Goal: Complete application form

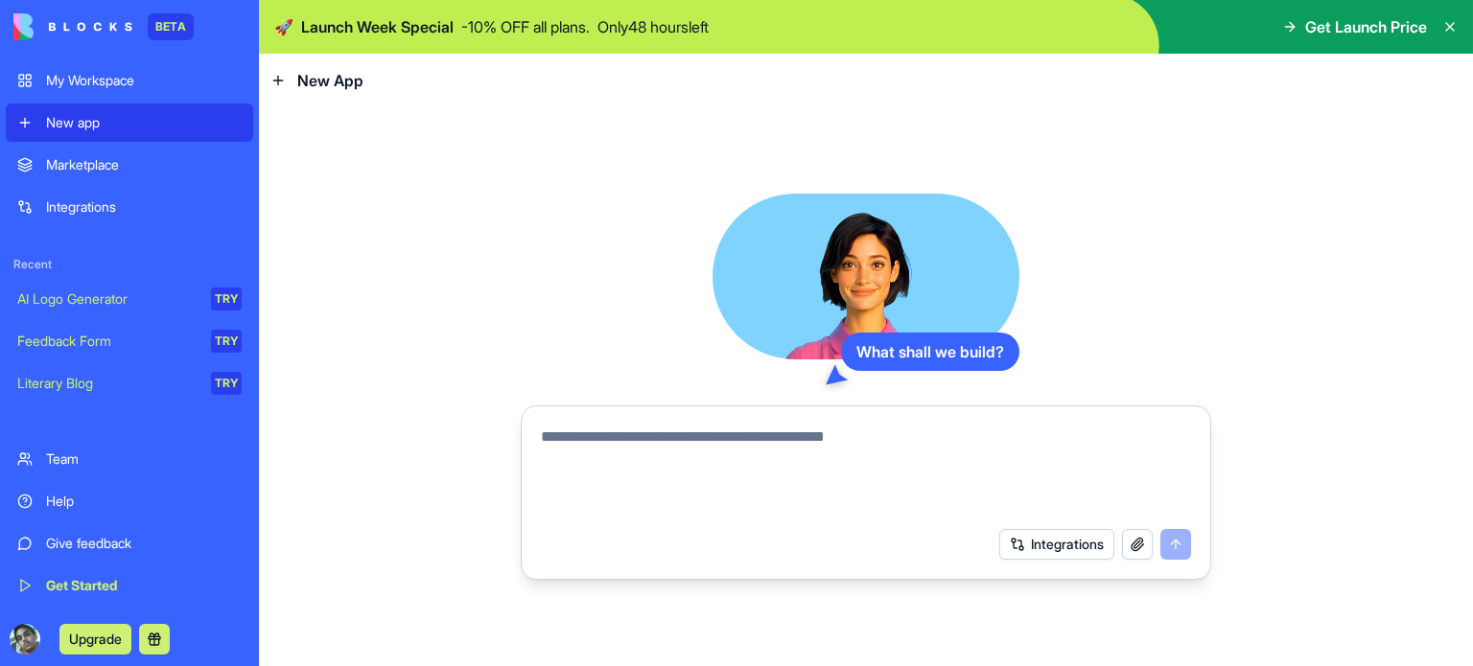
click at [698, 477] on textarea at bounding box center [866, 472] width 650 height 92
click at [920, 322] on video at bounding box center [865, 277] width 307 height 167
click at [502, 285] on div "What shall we build? Integrations" at bounding box center [866, 386] width 1214 height 559
click at [1085, 551] on button "Integrations" at bounding box center [1056, 544] width 115 height 31
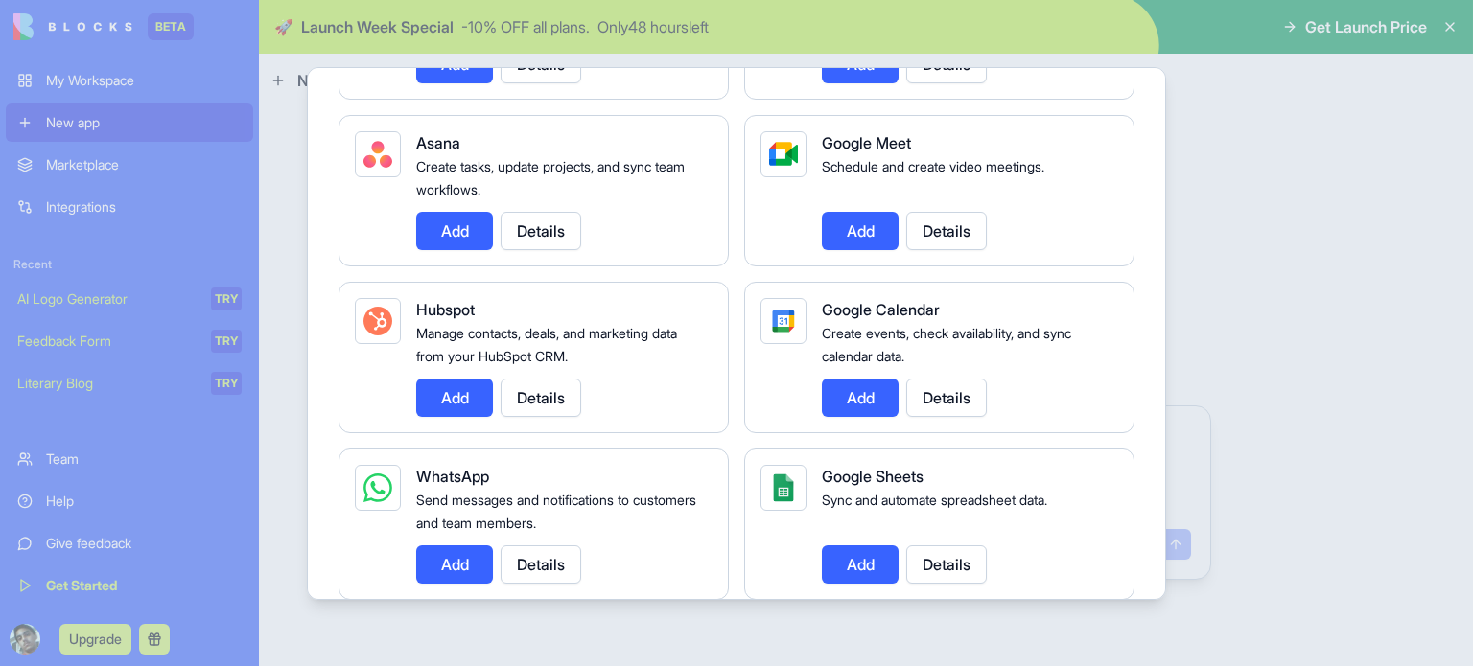
scroll to position [575, 0]
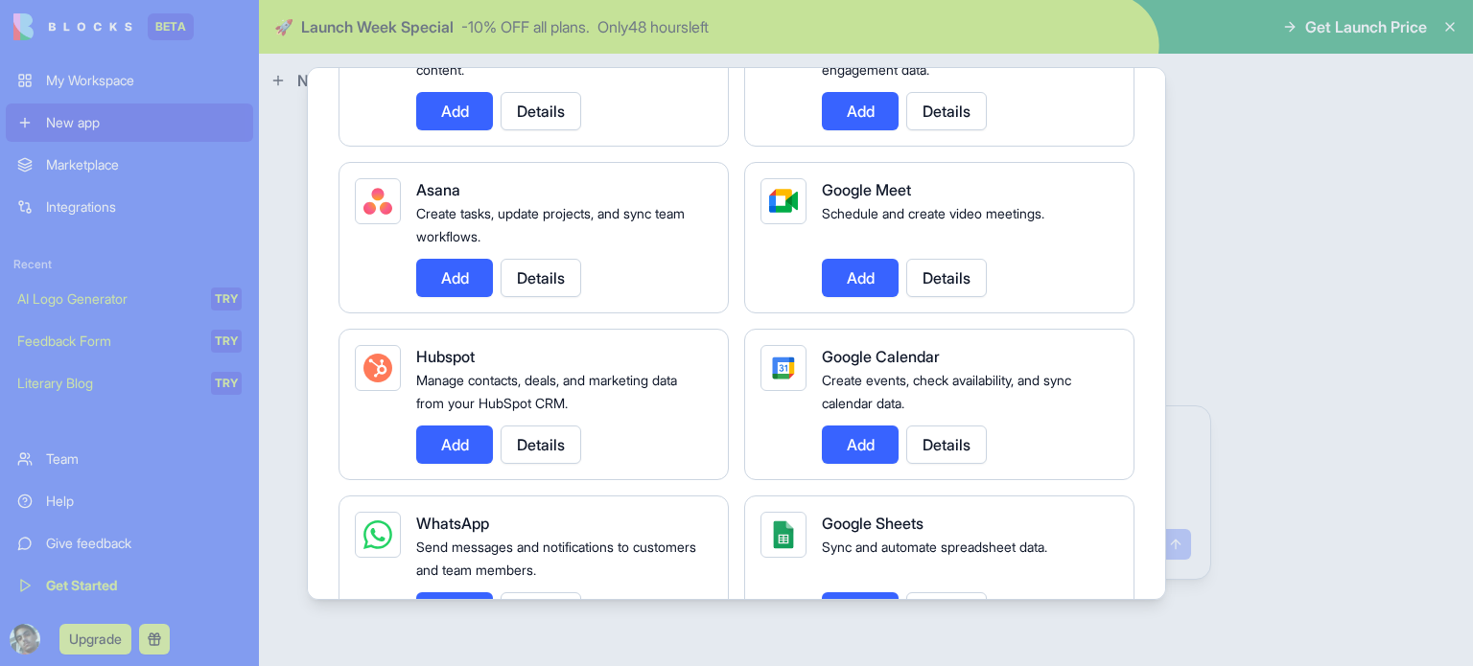
click at [859, 436] on button "Add" at bounding box center [860, 445] width 77 height 38
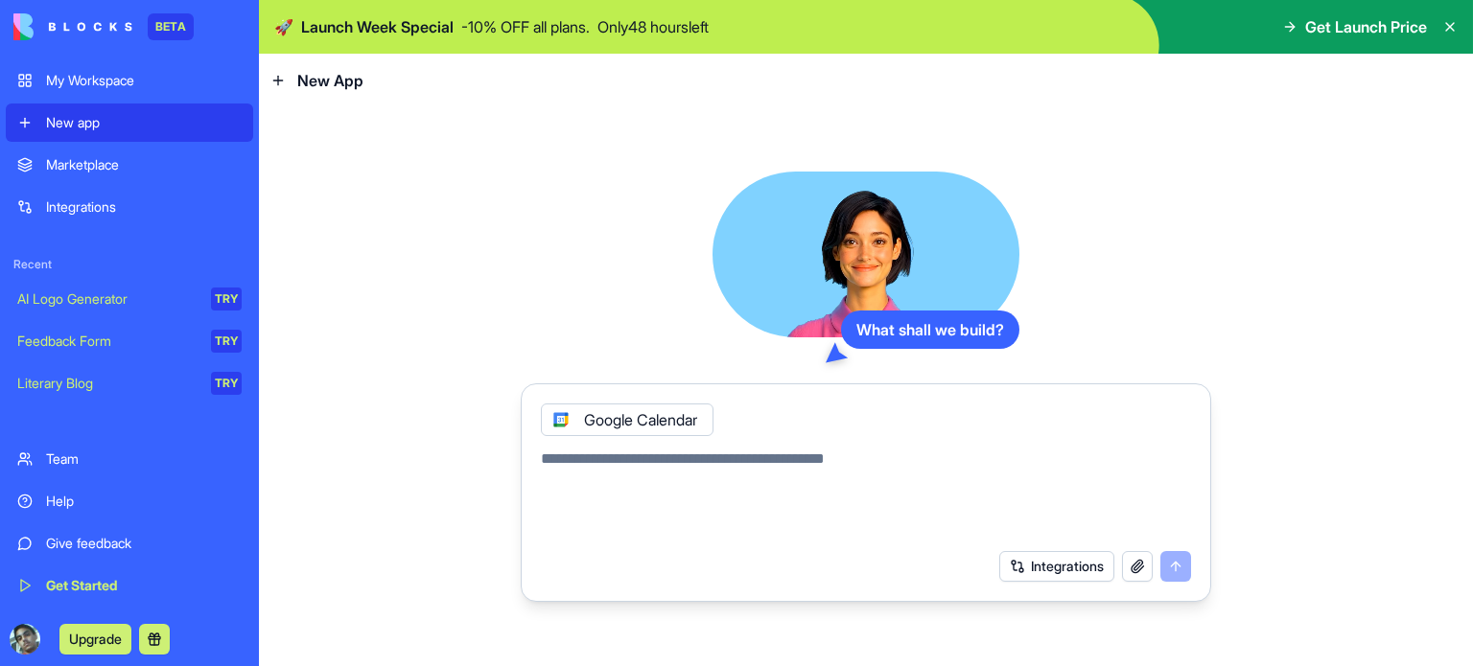
click at [729, 459] on textarea at bounding box center [866, 494] width 650 height 92
click at [704, 463] on textarea at bounding box center [866, 494] width 650 height 92
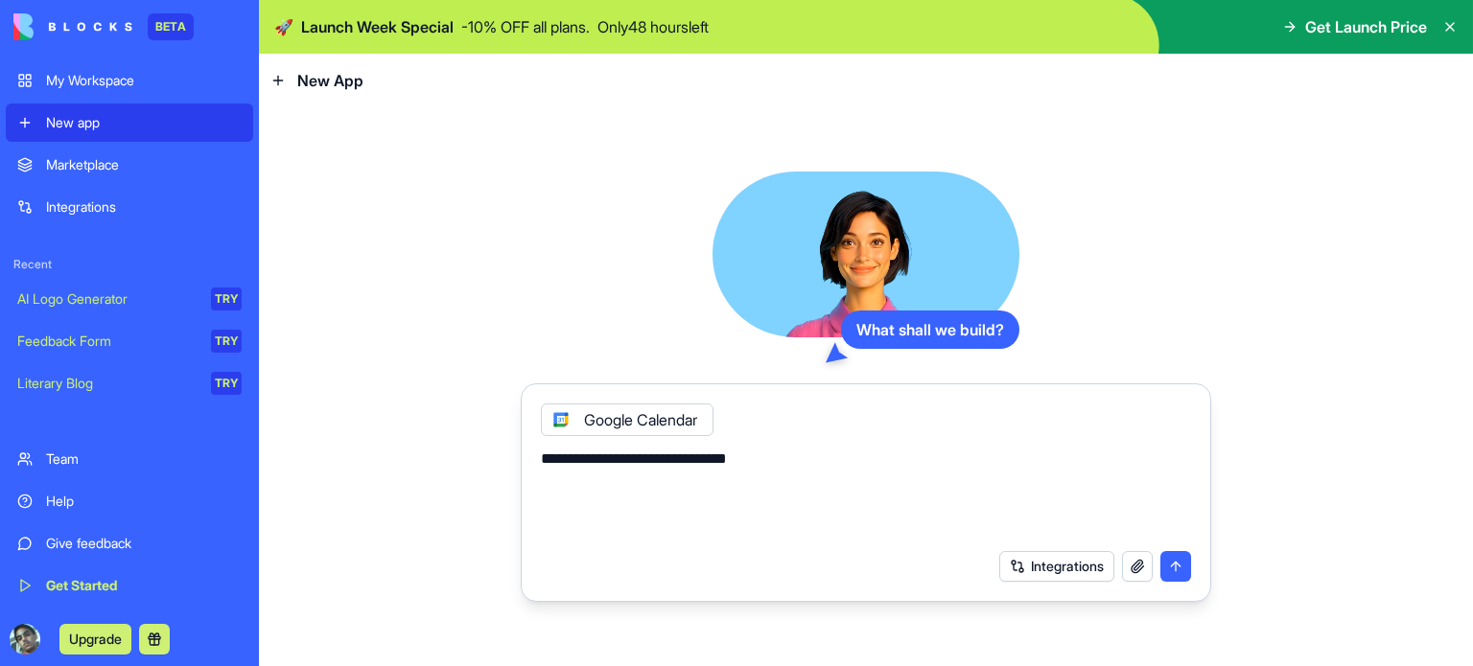
type textarea "**********"
click at [1177, 569] on button "submit" at bounding box center [1175, 566] width 31 height 31
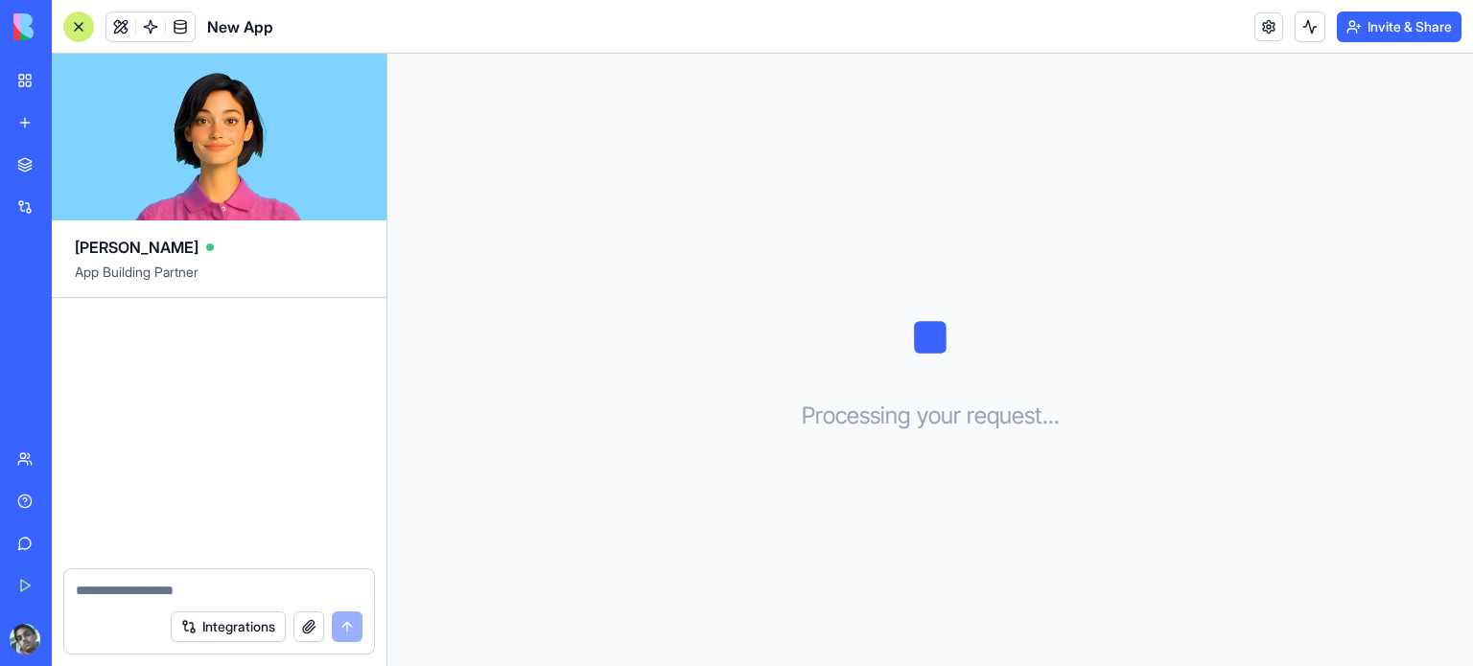
click at [517, 330] on div "Processing your request . . ." at bounding box center [929, 360] width 1085 height 613
click at [617, 192] on div "Processing your request . . ." at bounding box center [929, 360] width 1085 height 613
click at [569, 383] on div "Processing your request . . ." at bounding box center [929, 360] width 1085 height 613
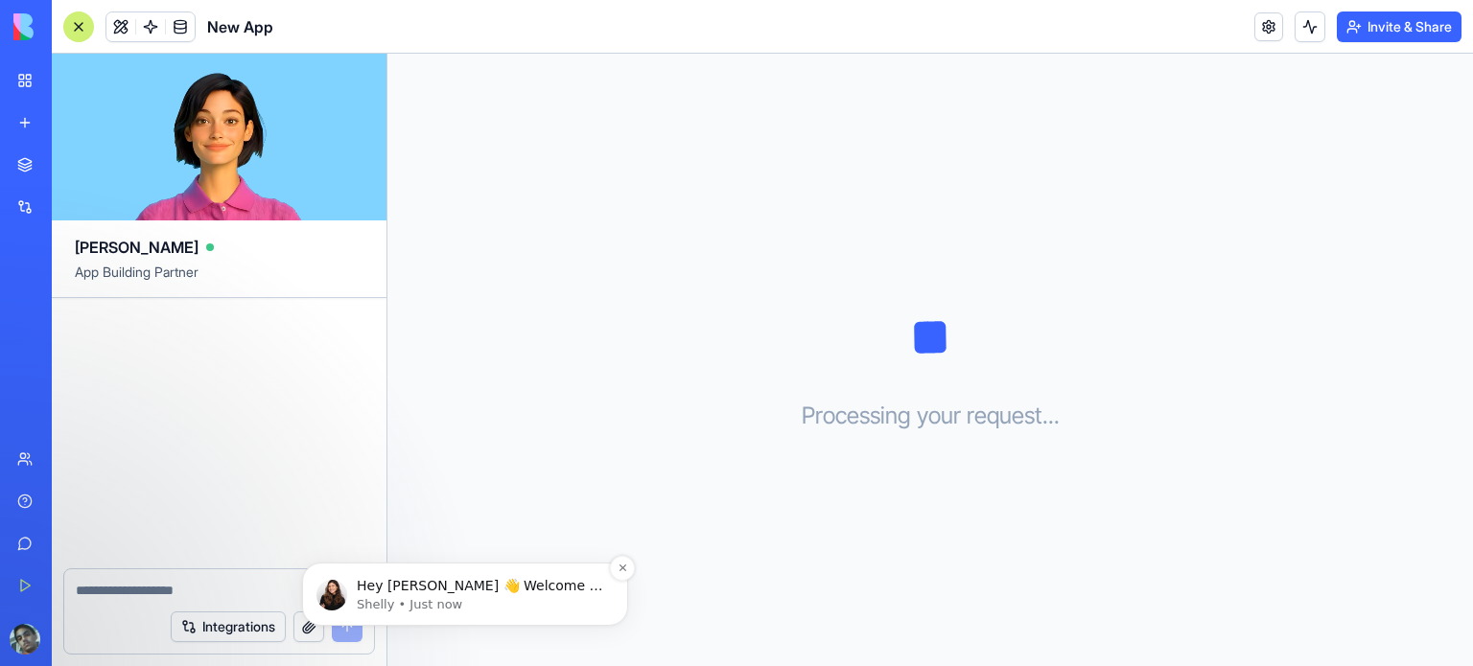
click at [405, 608] on p "Shelly • Just now" at bounding box center [480, 604] width 247 height 17
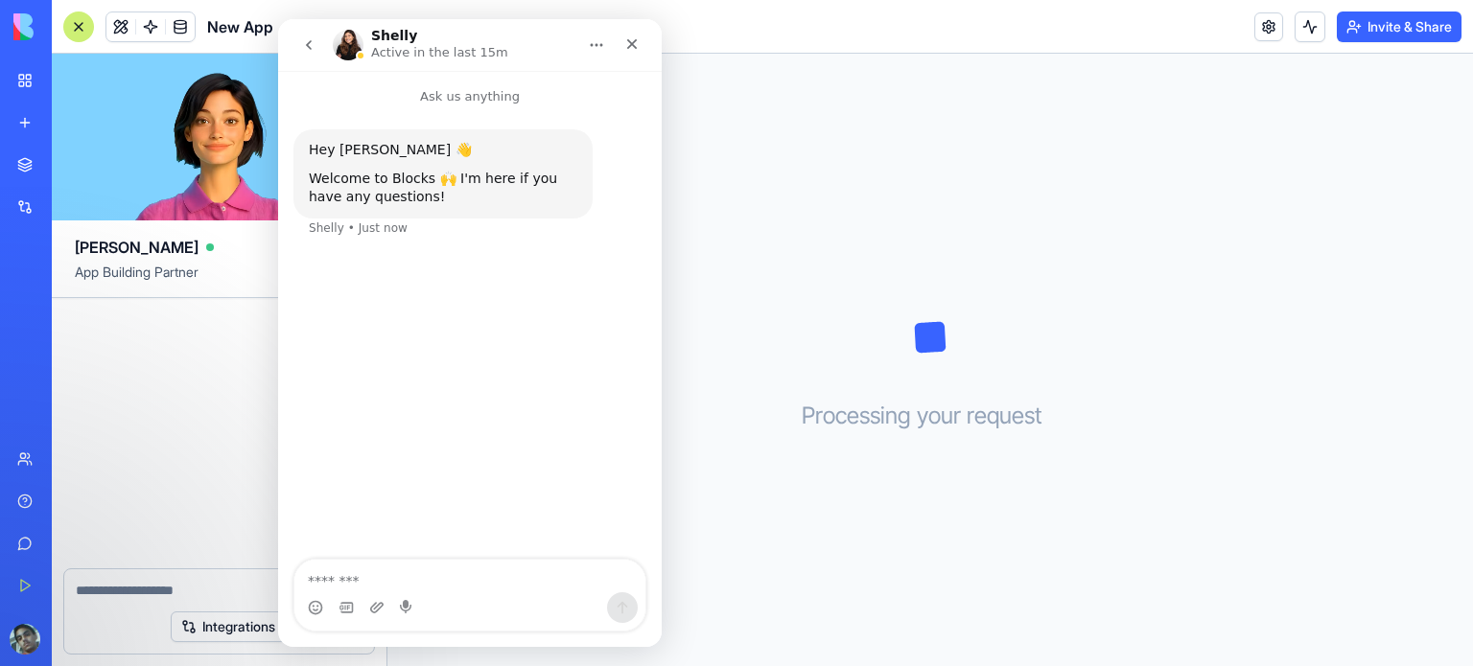
click at [387, 30] on h1 "Shelly" at bounding box center [394, 36] width 46 height 14
click at [352, 42] on img "Intercom messenger" at bounding box center [348, 45] width 31 height 31
click at [601, 43] on icon "Home" at bounding box center [596, 44] width 15 height 15
click at [426, 325] on div "Hey [PERSON_NAME] 👋 Welcome to Blocks 🙌 I'm here if you have any questions! [PE…" at bounding box center [469, 333] width 383 height 455
click at [625, 45] on icon "Close" at bounding box center [631, 43] width 15 height 15
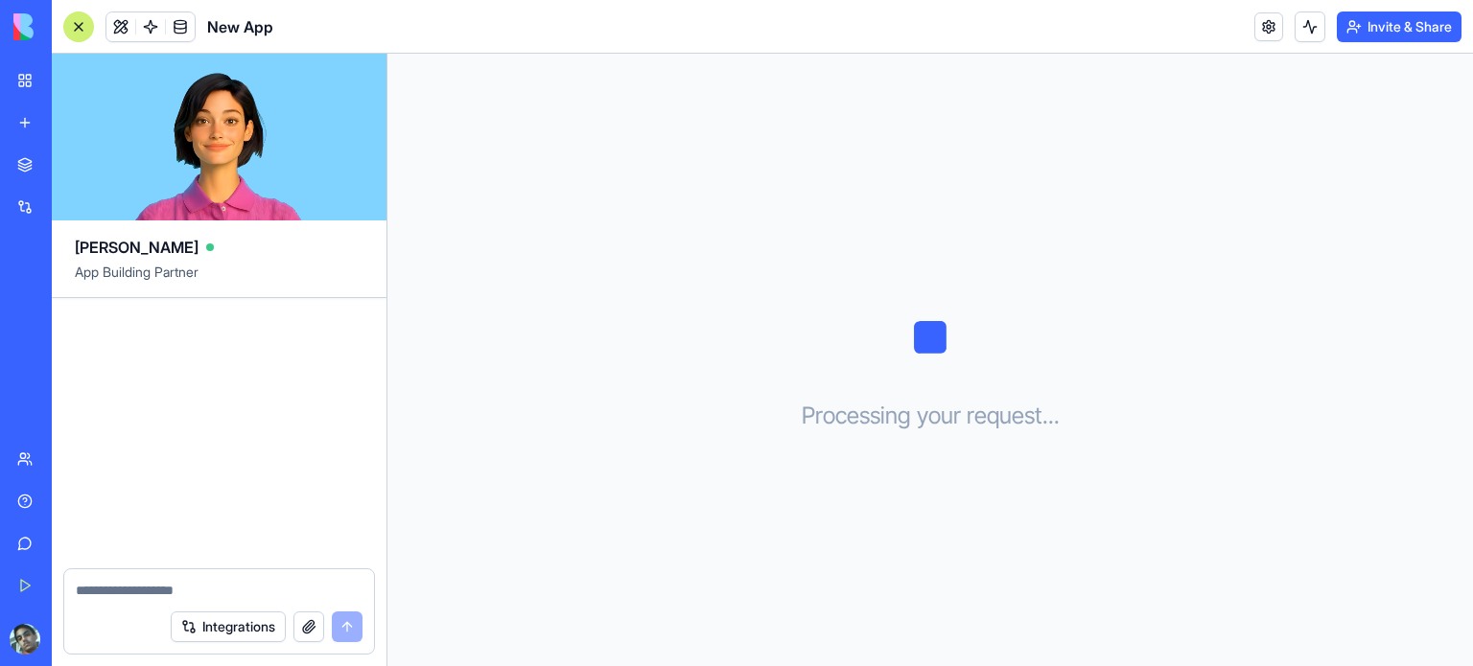
click at [820, 274] on div "Processing your request . . ." at bounding box center [929, 360] width 1085 height 613
click at [189, 351] on div at bounding box center [219, 433] width 335 height 270
click at [39, 149] on link "Marketplace" at bounding box center [44, 165] width 77 height 38
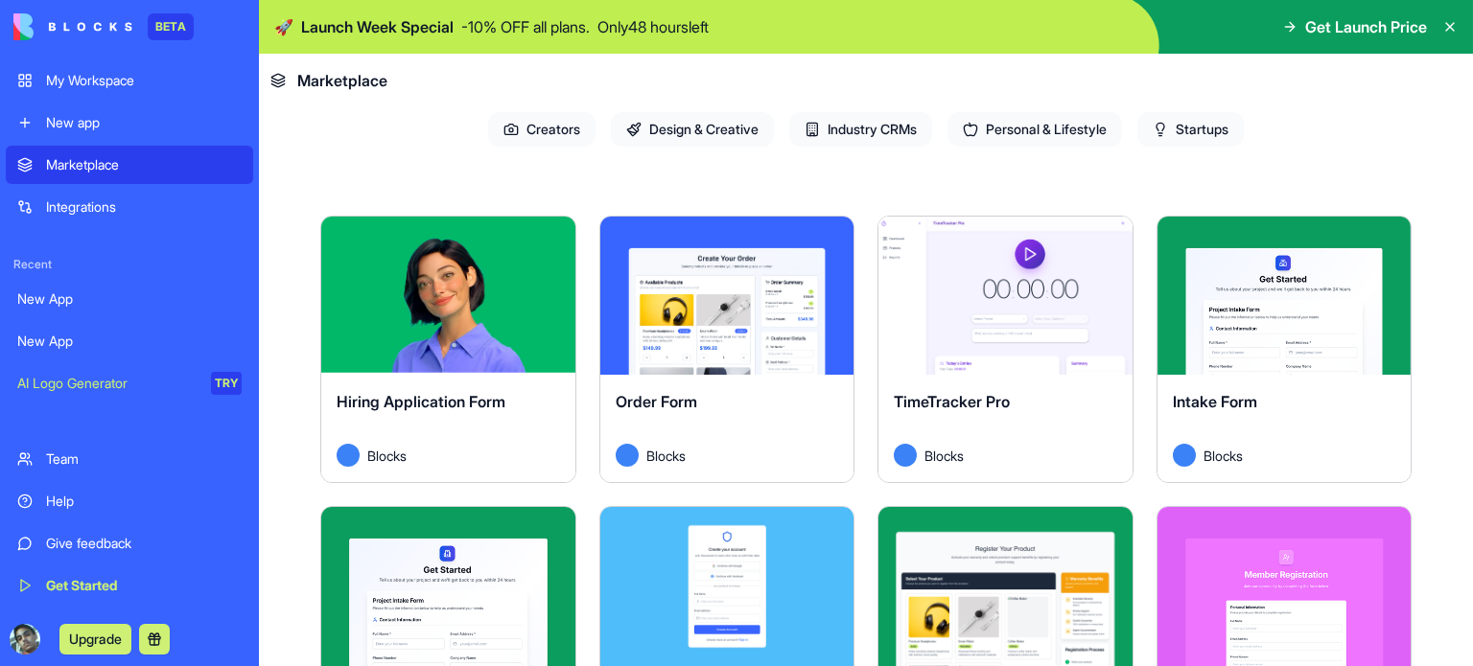
scroll to position [288, 0]
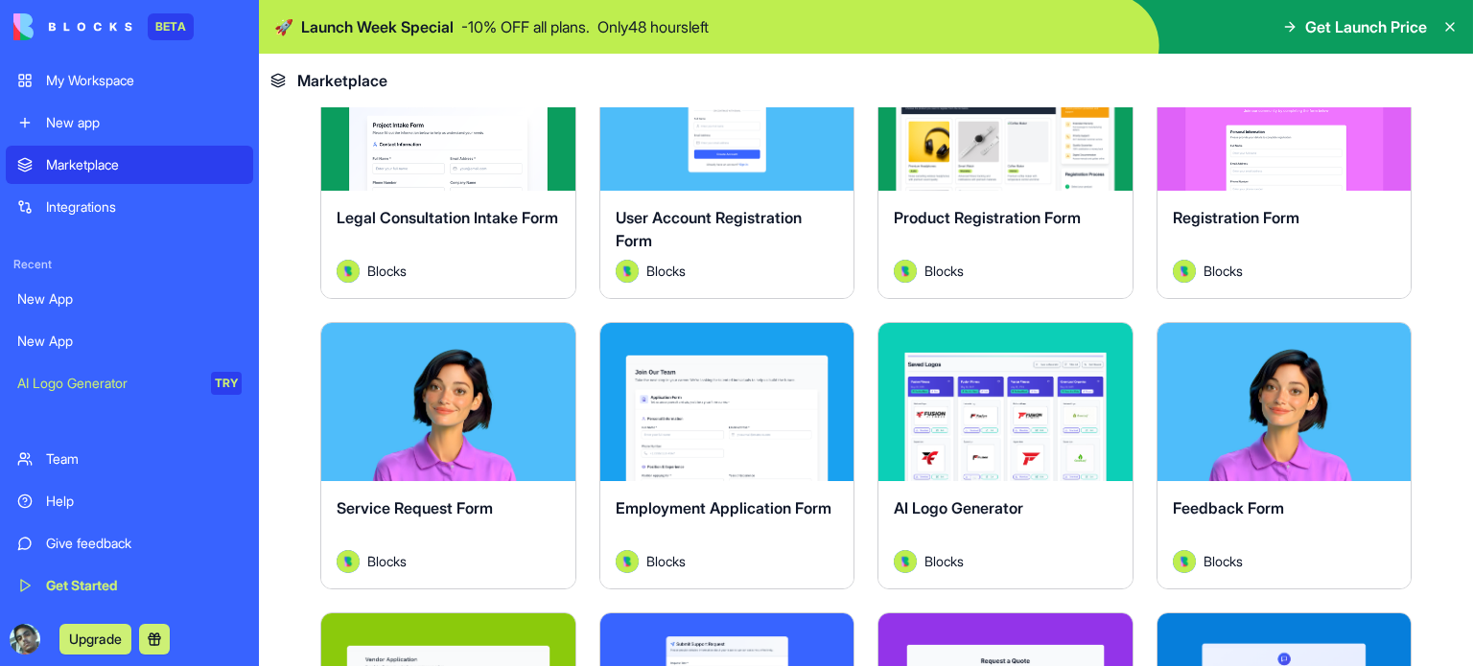
scroll to position [383, 0]
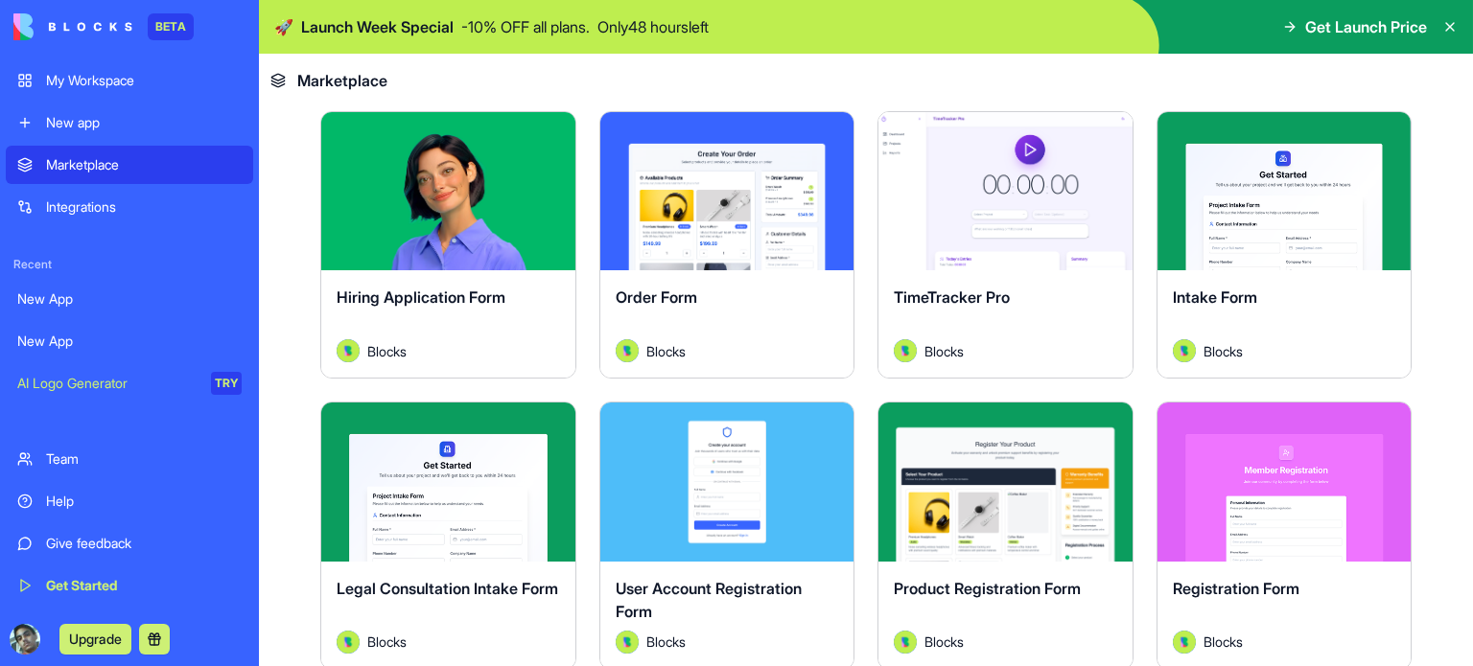
click at [445, 186] on button "Explore" at bounding box center [448, 192] width 144 height 38
click at [435, 286] on div "Hiring Application Form" at bounding box center [448, 313] width 223 height 54
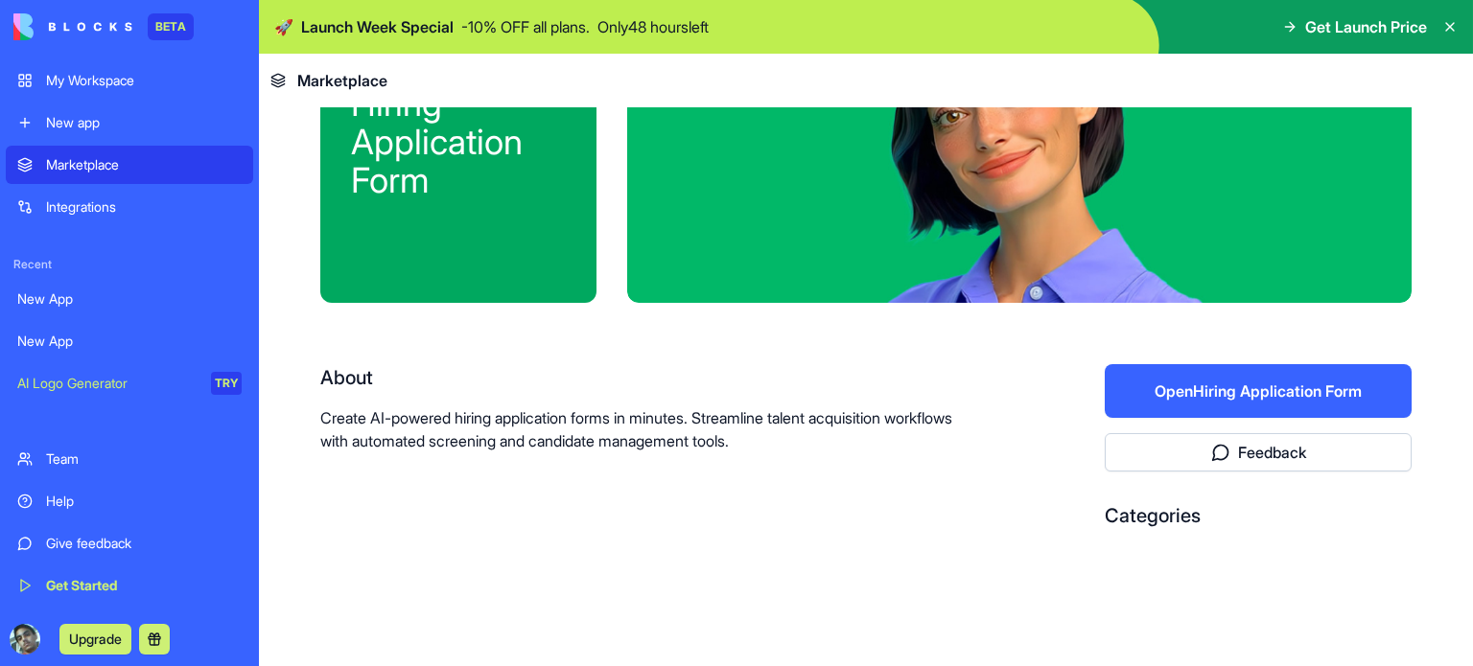
scroll to position [157, 0]
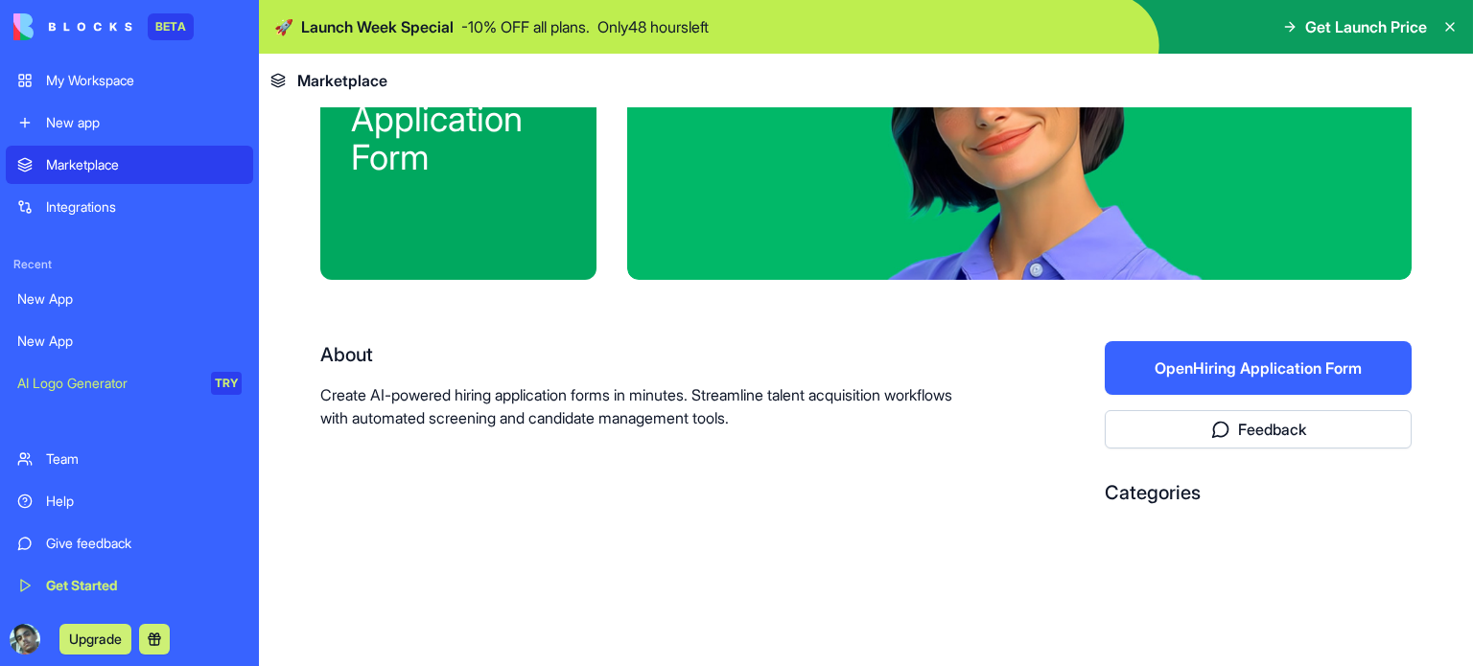
click at [1223, 364] on button "Open Hiring Application Form" at bounding box center [1257, 368] width 307 height 54
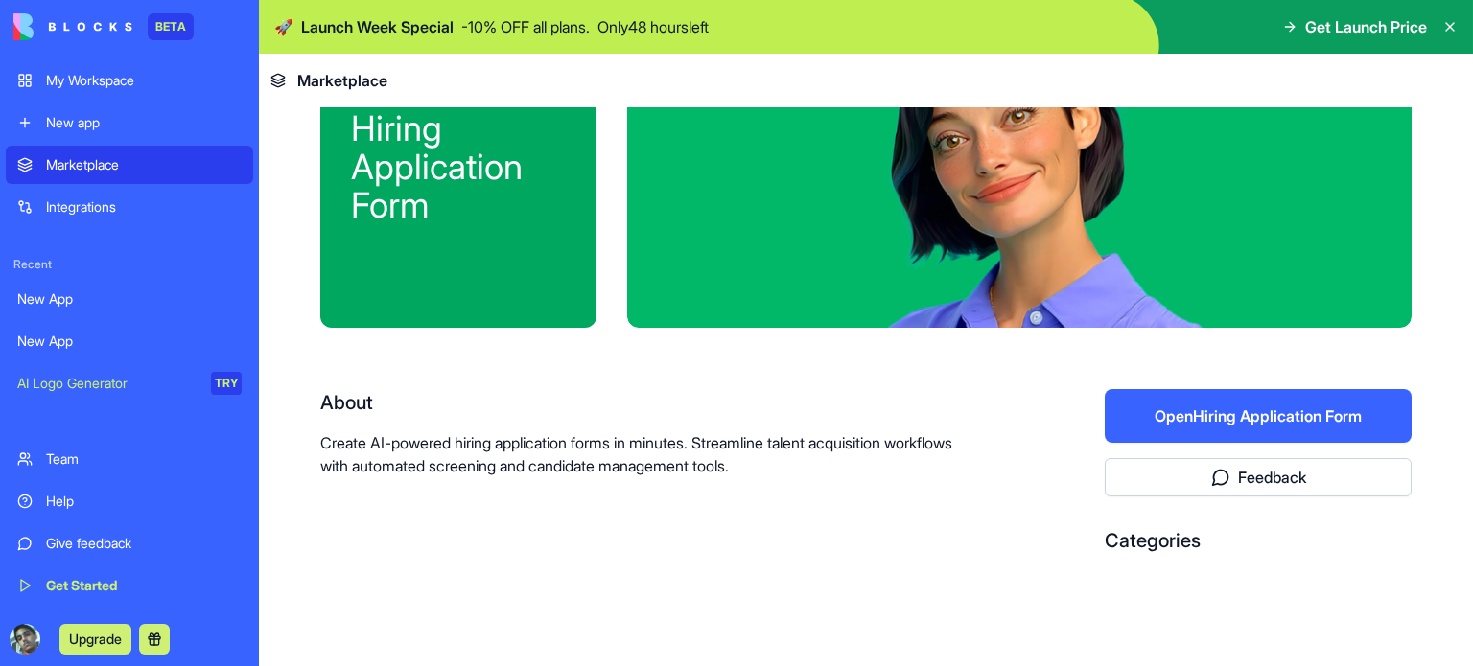
scroll to position [0, 0]
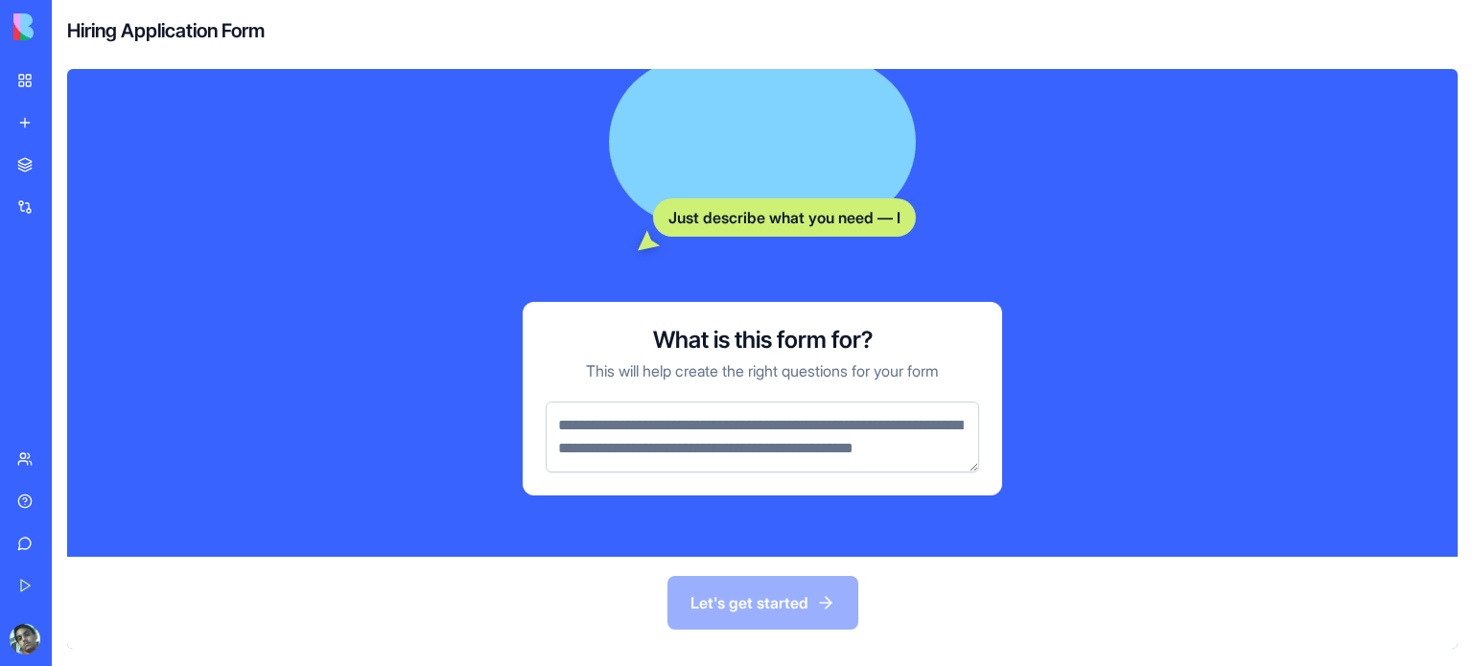
scroll to position [342, 0]
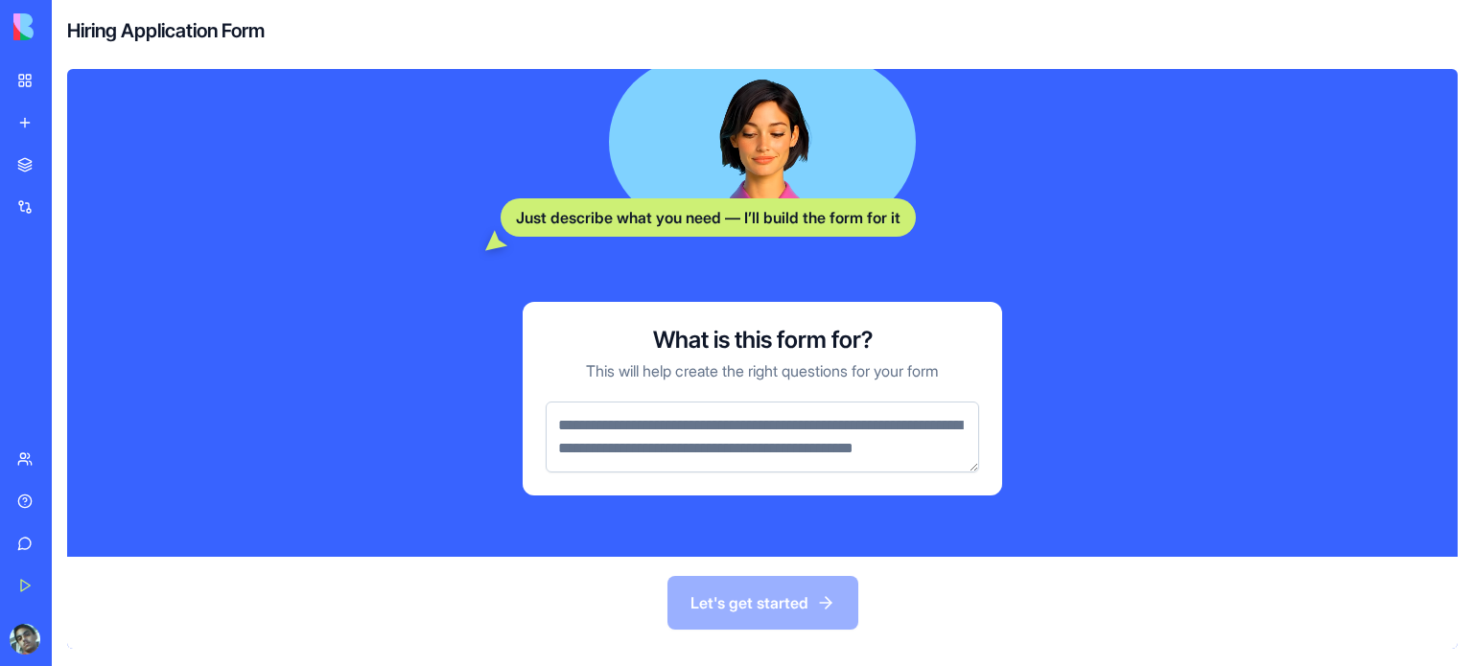
click at [717, 475] on div "What is this form for? This will help create the right questions for your form" at bounding box center [761, 399] width 479 height 194
click at [721, 461] on textarea at bounding box center [762, 437] width 433 height 71
click at [721, 459] on textarea at bounding box center [762, 437] width 433 height 71
drag, startPoint x: 722, startPoint y: 456, endPoint x: 586, endPoint y: 410, distance: 143.7
click at [586, 410] on textarea at bounding box center [762, 437] width 433 height 71
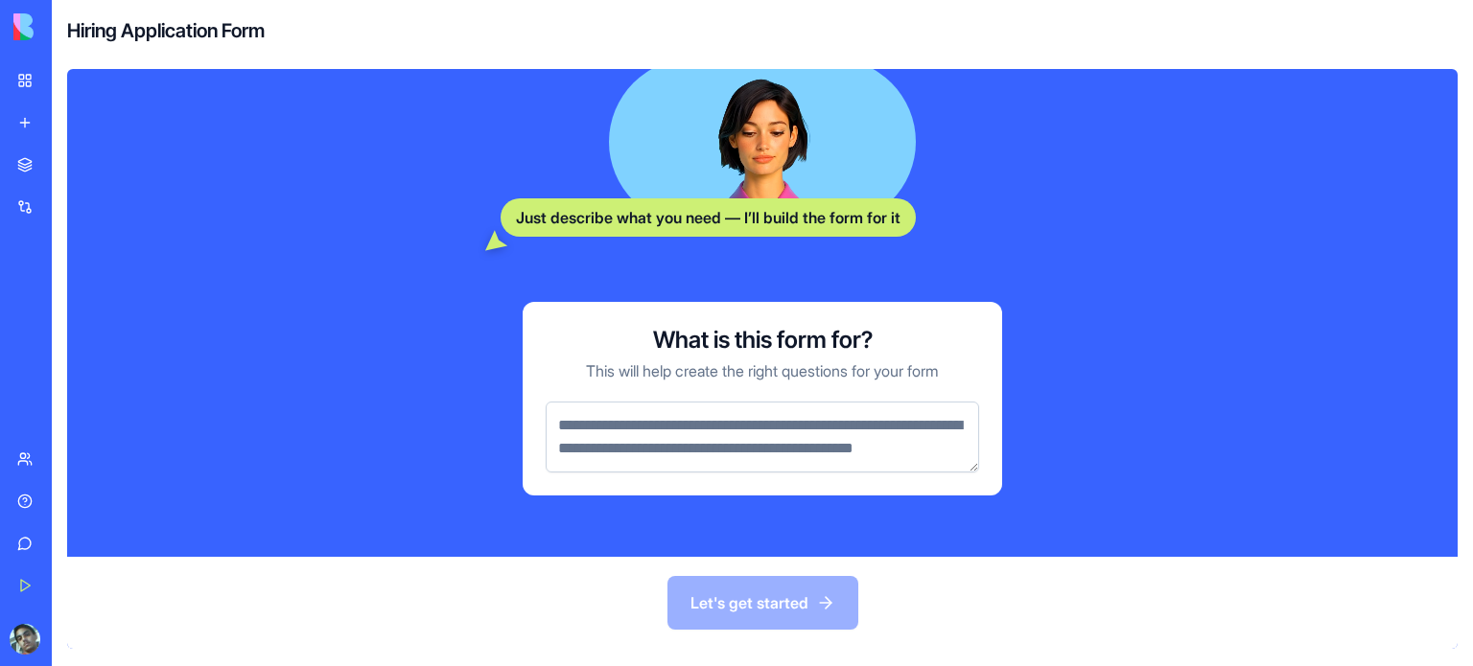
click at [739, 607] on div "Let's get started" at bounding box center [762, 603] width 1390 height 92
click at [661, 406] on textarea at bounding box center [762, 437] width 433 height 71
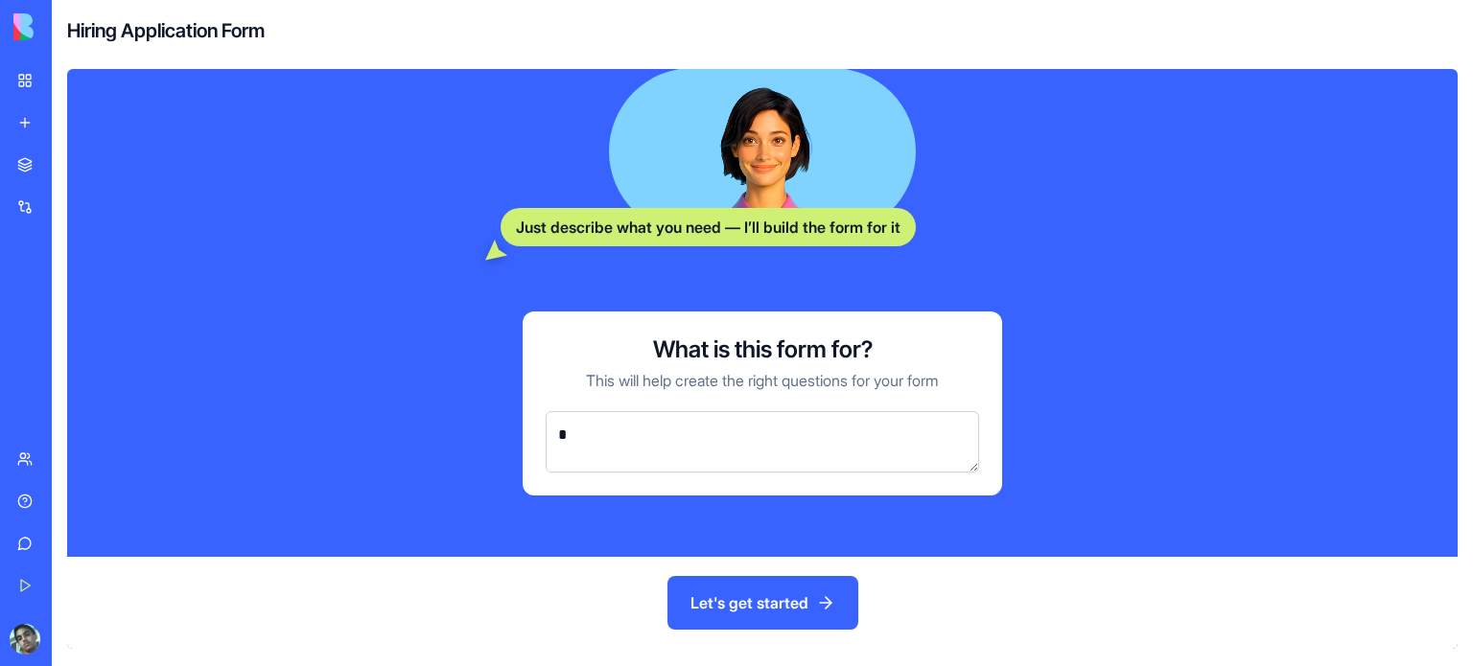
scroll to position [311, 0]
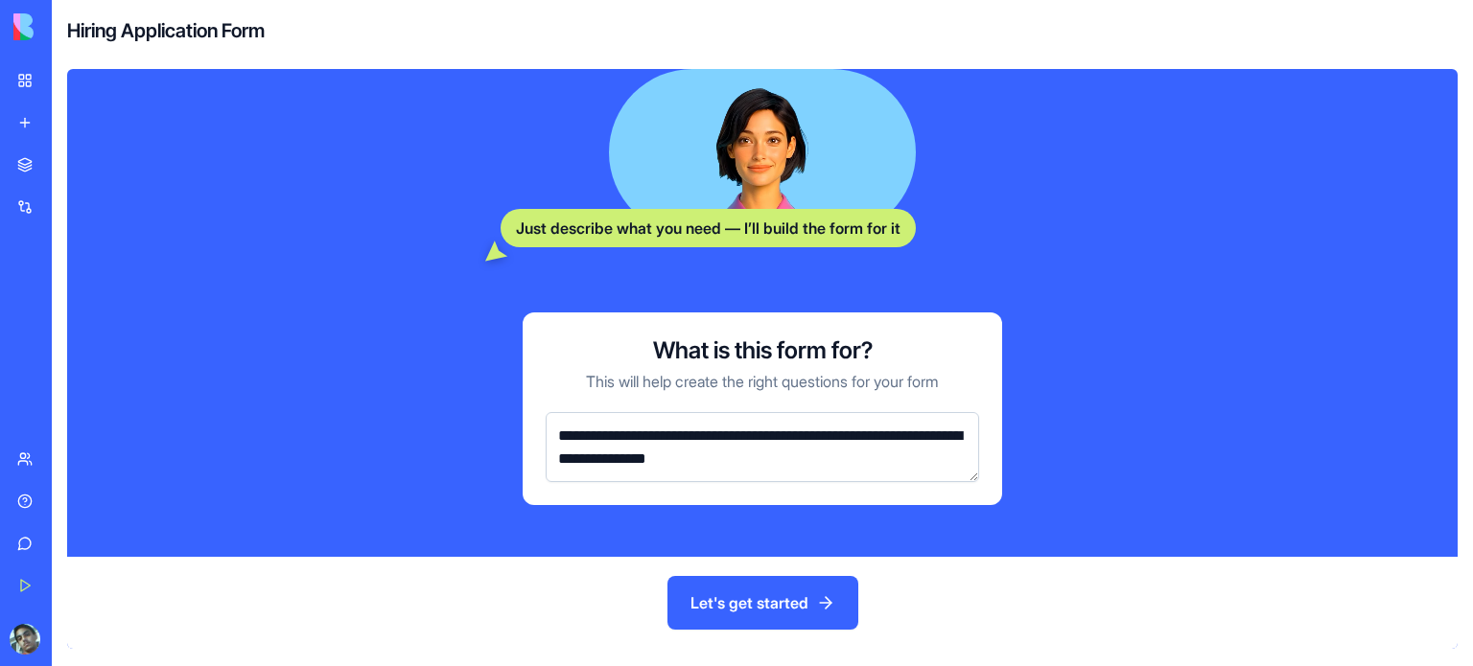
type textarea "**********"
click at [758, 590] on button "Let's get started" at bounding box center [762, 603] width 191 height 54
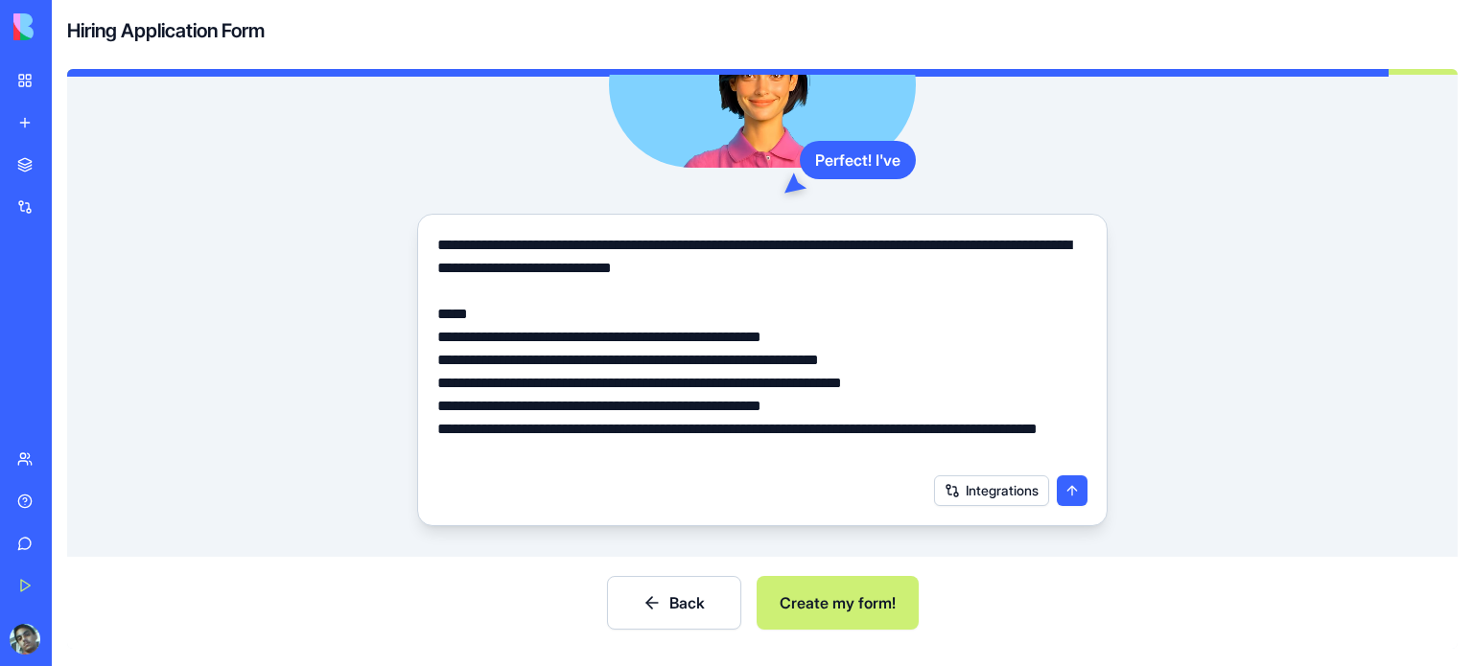
scroll to position [225, 0]
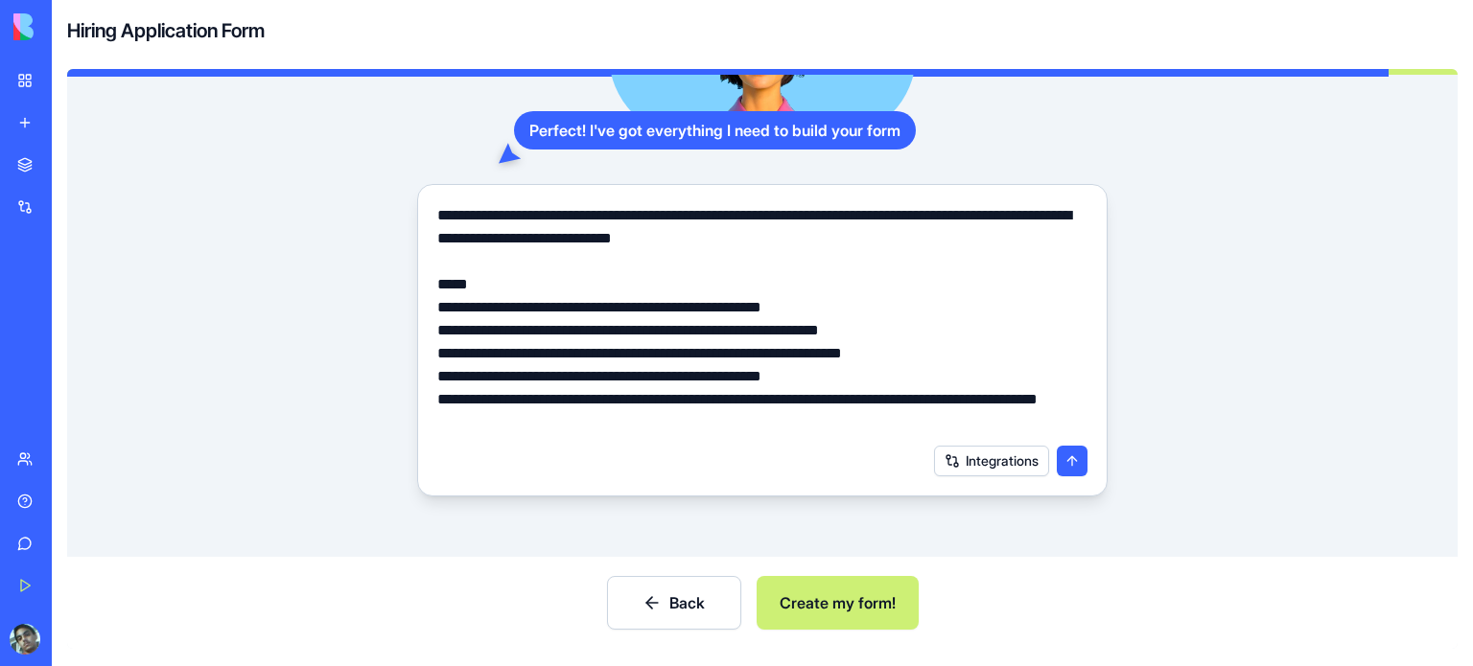
click at [1072, 467] on button "submit" at bounding box center [1072, 461] width 31 height 31
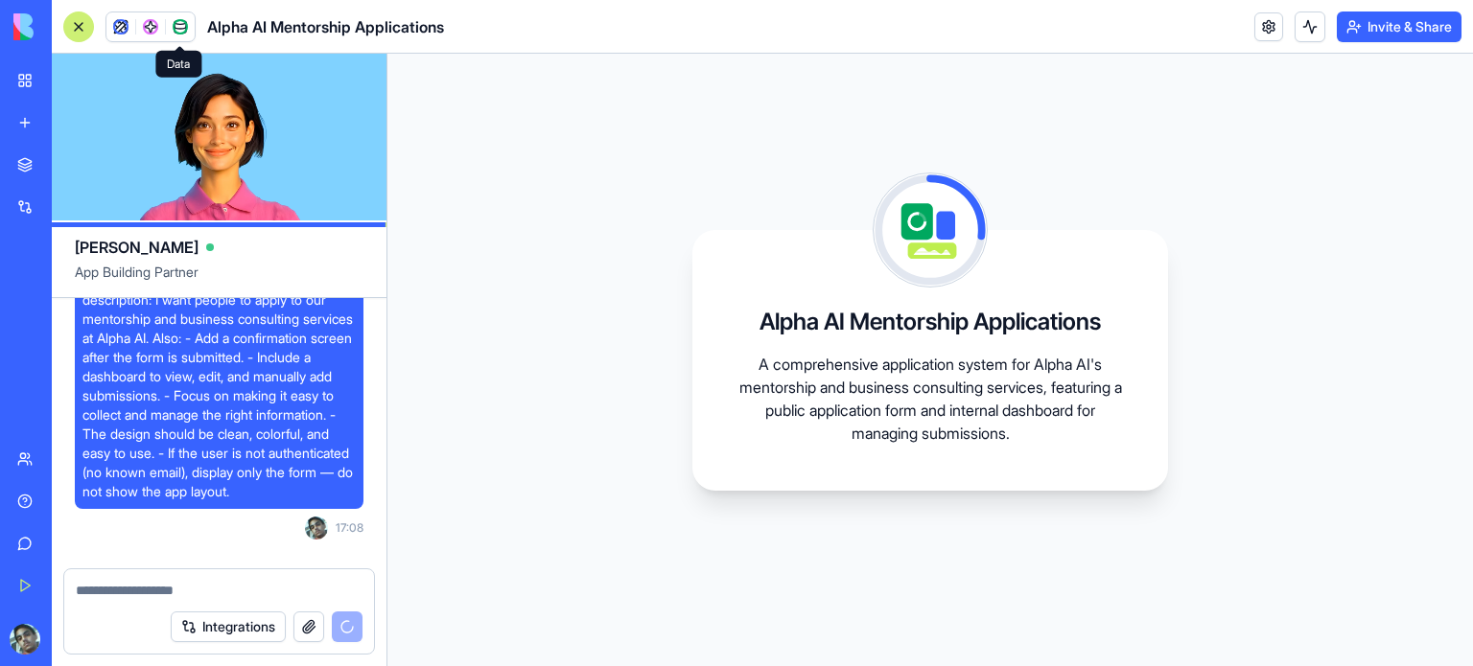
scroll to position [426, 0]
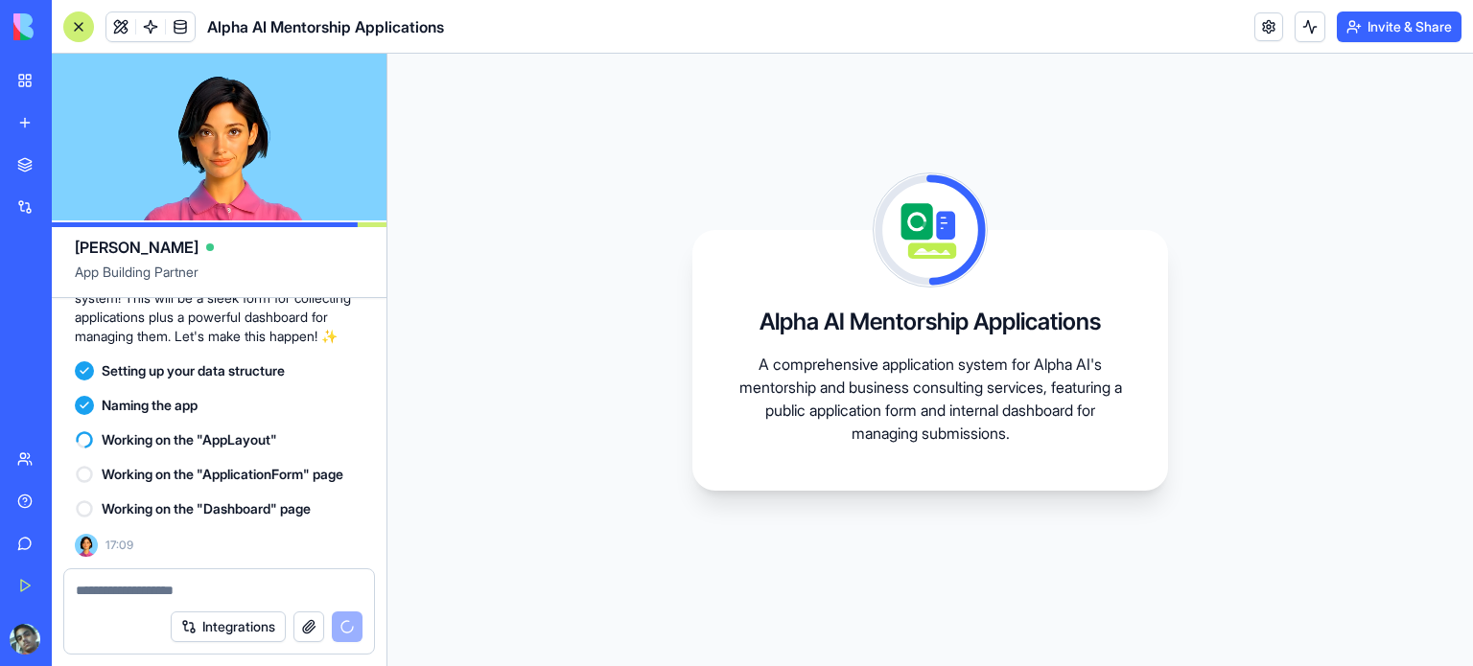
click at [869, 383] on p "A comprehensive application system for Alpha AI's mentorship and business consu…" at bounding box center [929, 399] width 383 height 92
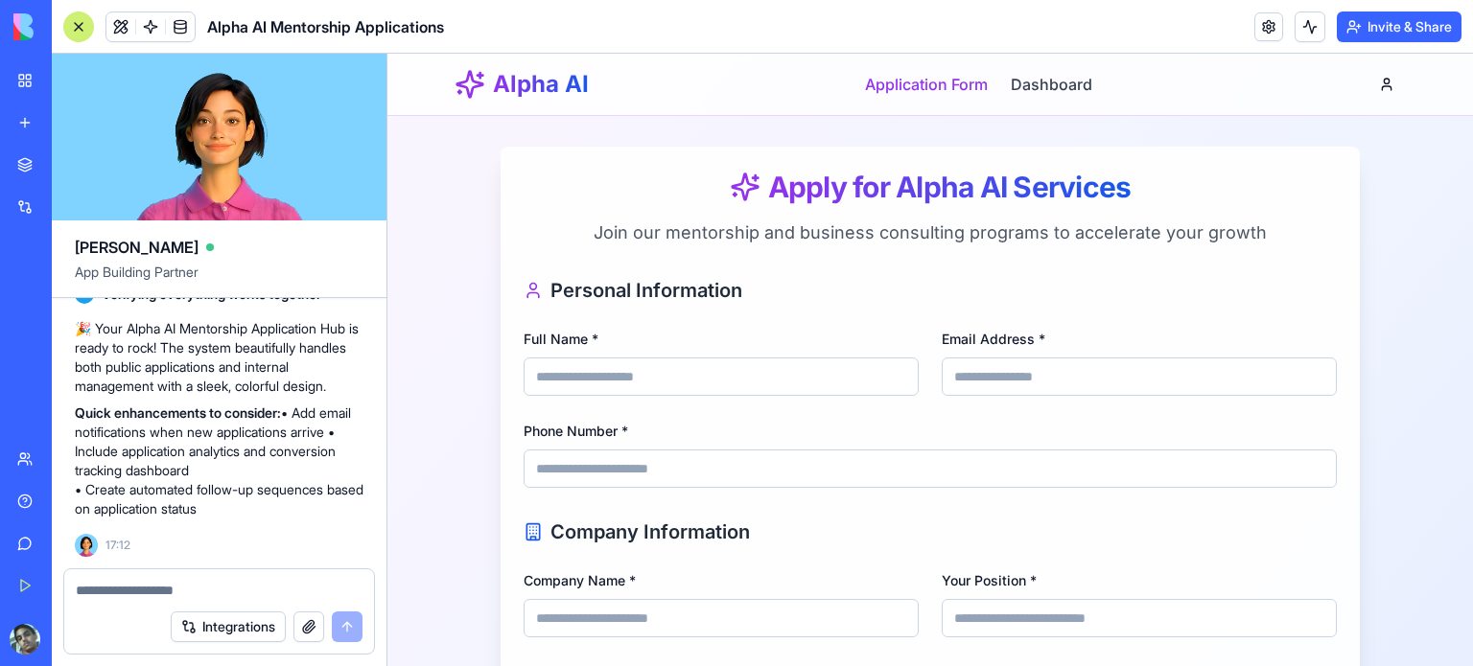
click at [966, 81] on link "Application Form" at bounding box center [926, 84] width 123 height 23
click at [1044, 82] on link "Dashboard" at bounding box center [1050, 84] width 81 height 23
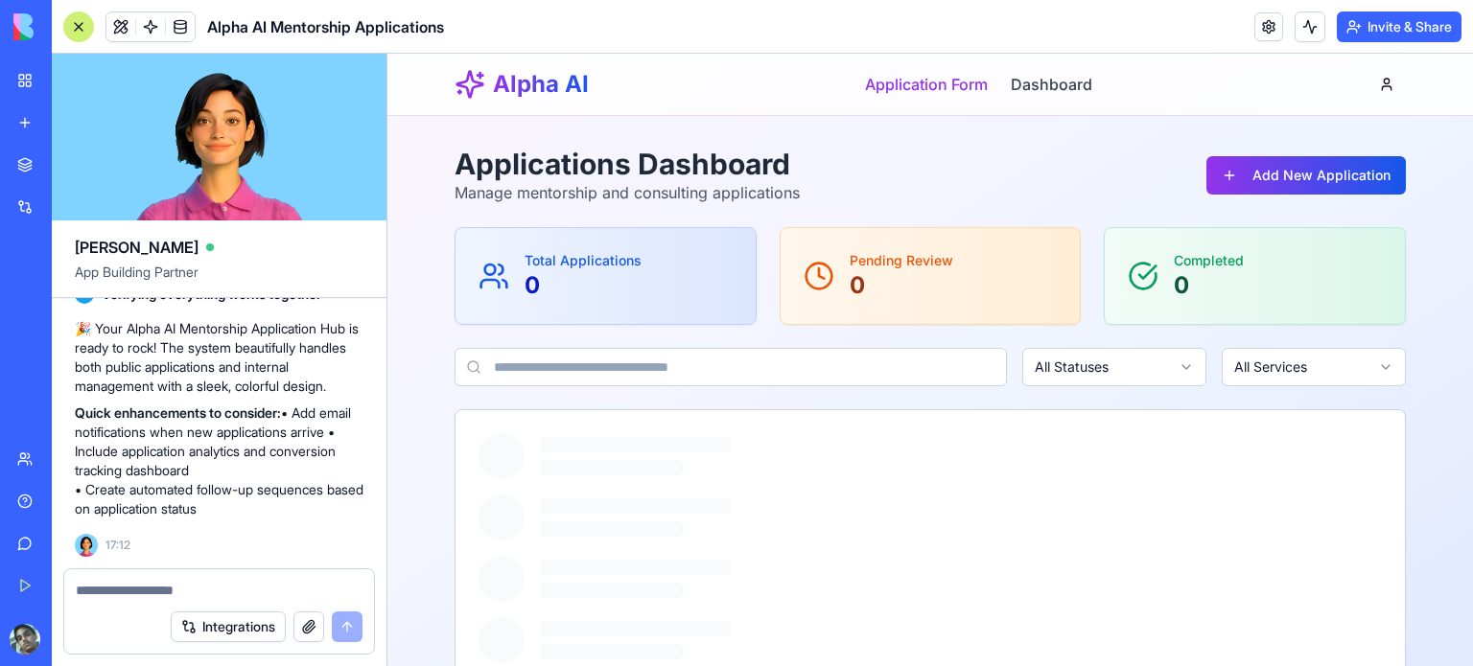
click at [897, 83] on link "Application Form" at bounding box center [926, 84] width 123 height 23
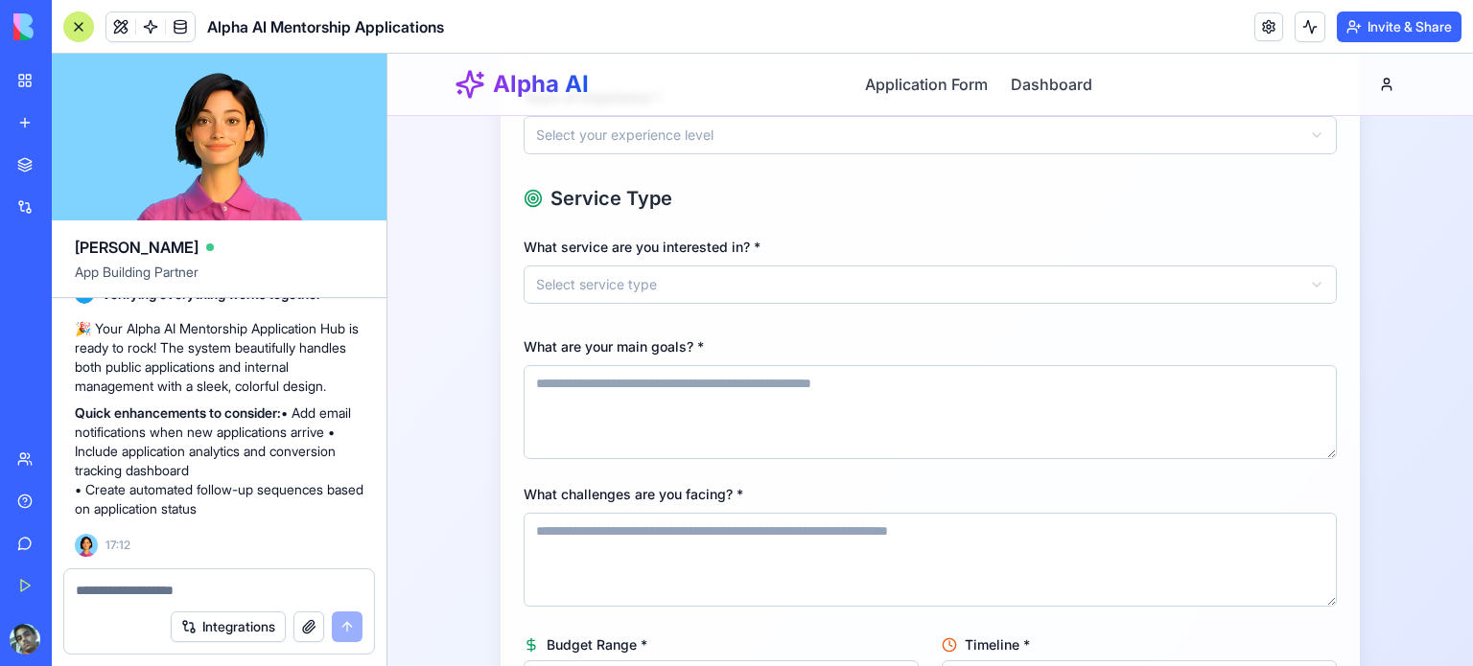
click at [1043, 69] on div "Alpha AI Application Form Dashboard" at bounding box center [929, 84] width 951 height 61
click at [1034, 85] on link "Dashboard" at bounding box center [1050, 84] width 81 height 23
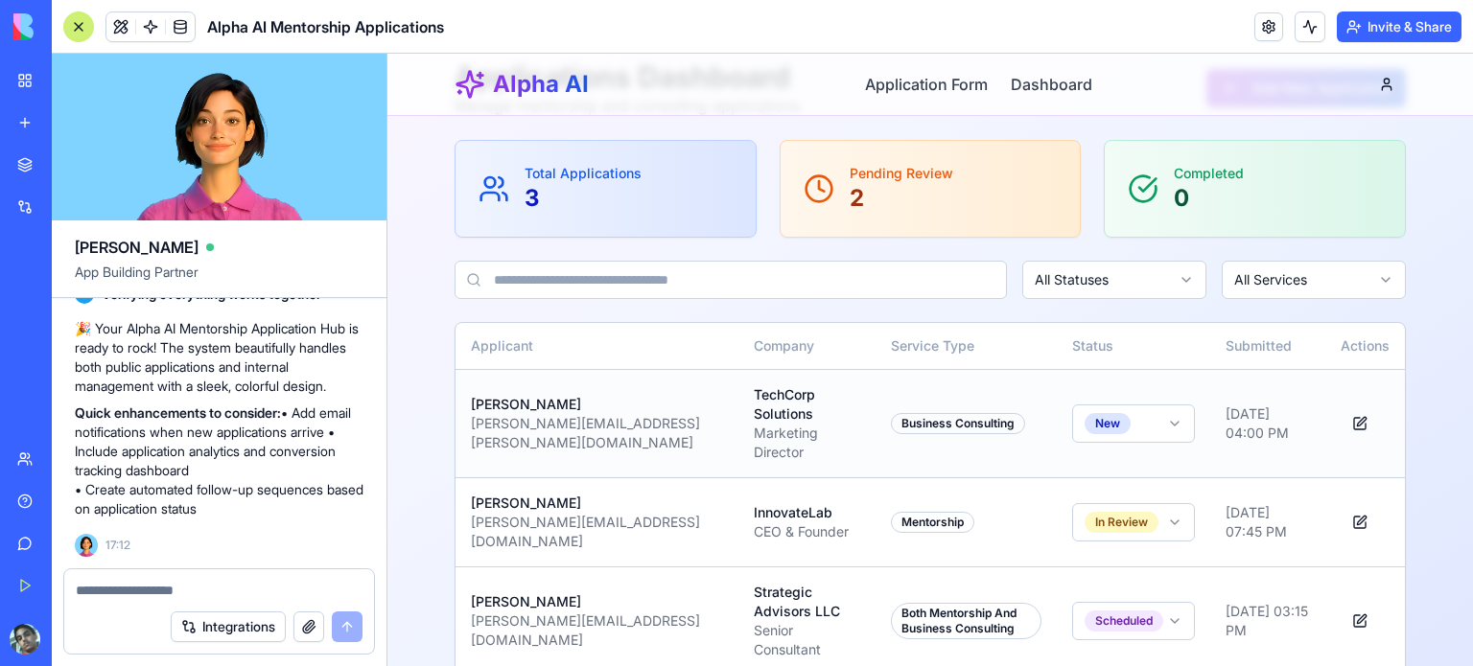
click at [1118, 411] on html "Alpha AI Application Form Dashboard Applications Dashboard Manage mentorship an…" at bounding box center [929, 336] width 1085 height 740
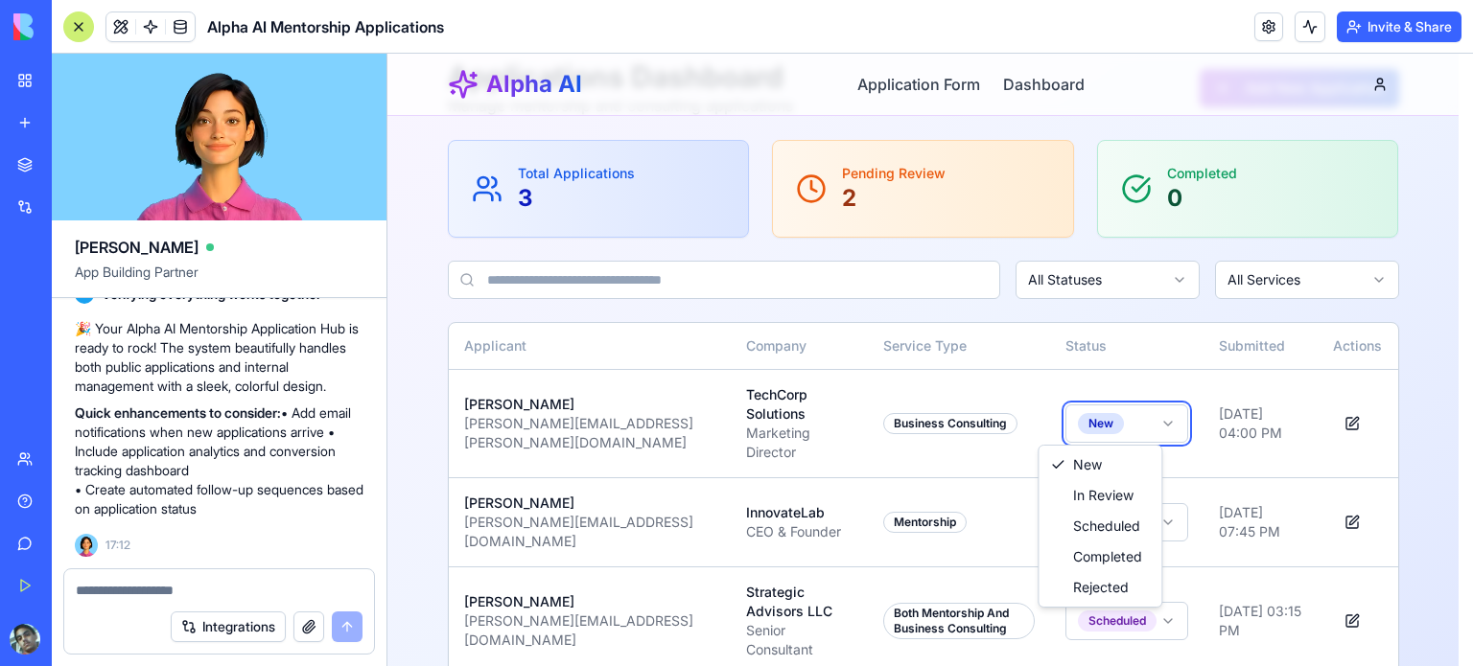
click at [1000, 372] on html "Alpha AI Application Form Dashboard Applications Dashboard Manage mentorship an…" at bounding box center [929, 336] width 1085 height 740
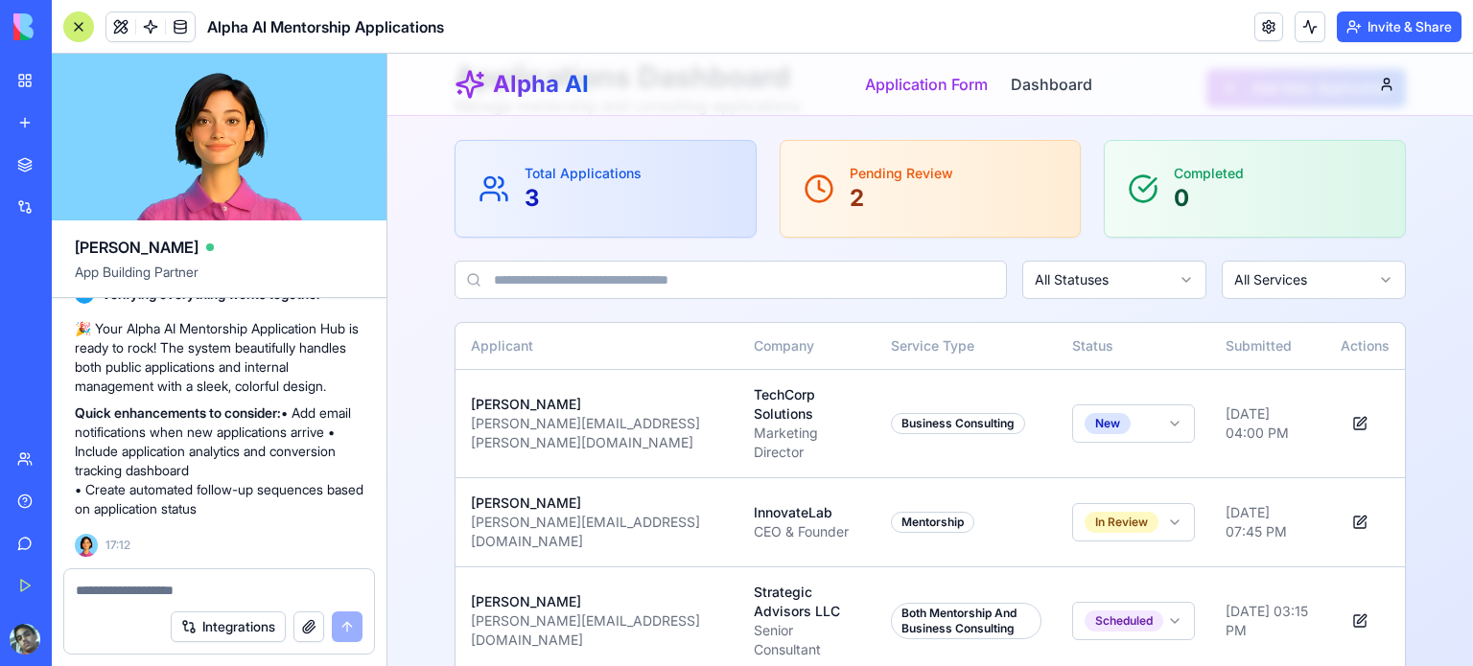
click at [900, 84] on link "Application Form" at bounding box center [926, 84] width 123 height 23
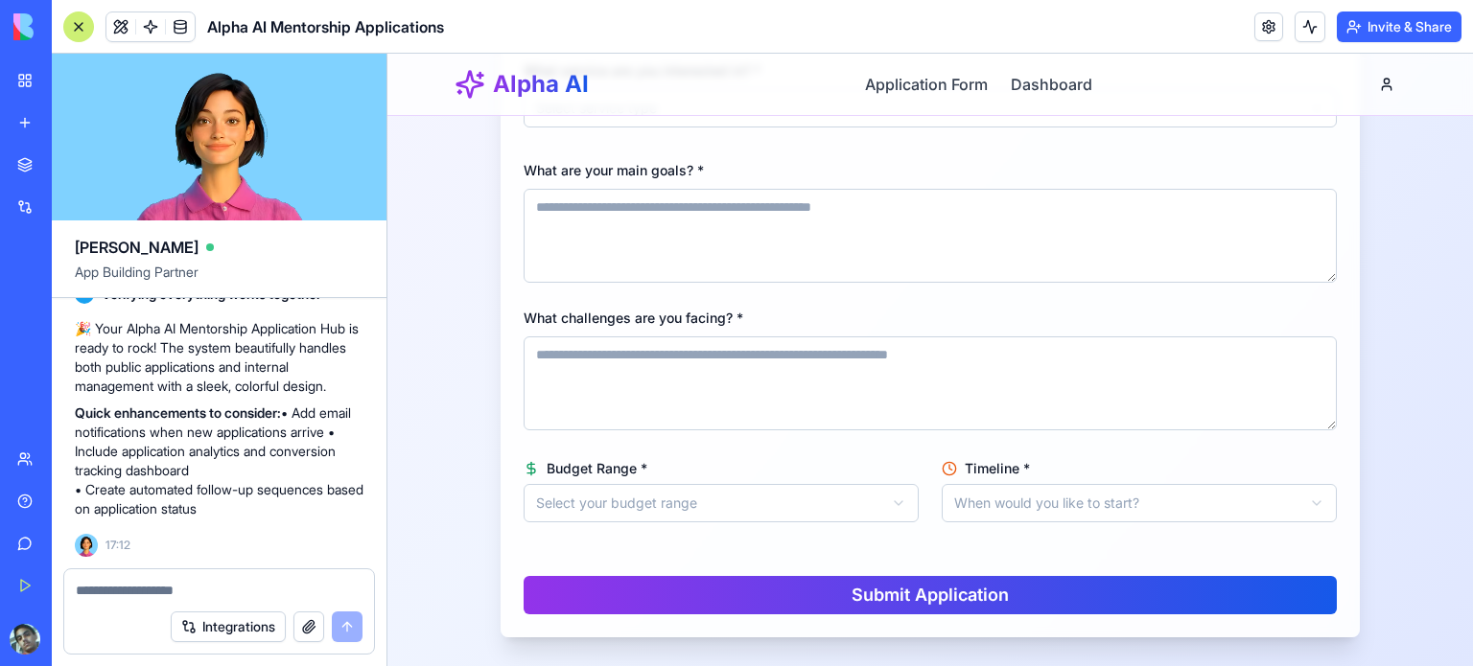
scroll to position [675, 0]
click at [441, 167] on main "**********" at bounding box center [930, 16] width 982 height 1304
click at [1055, 75] on link "Dashboard" at bounding box center [1050, 84] width 81 height 23
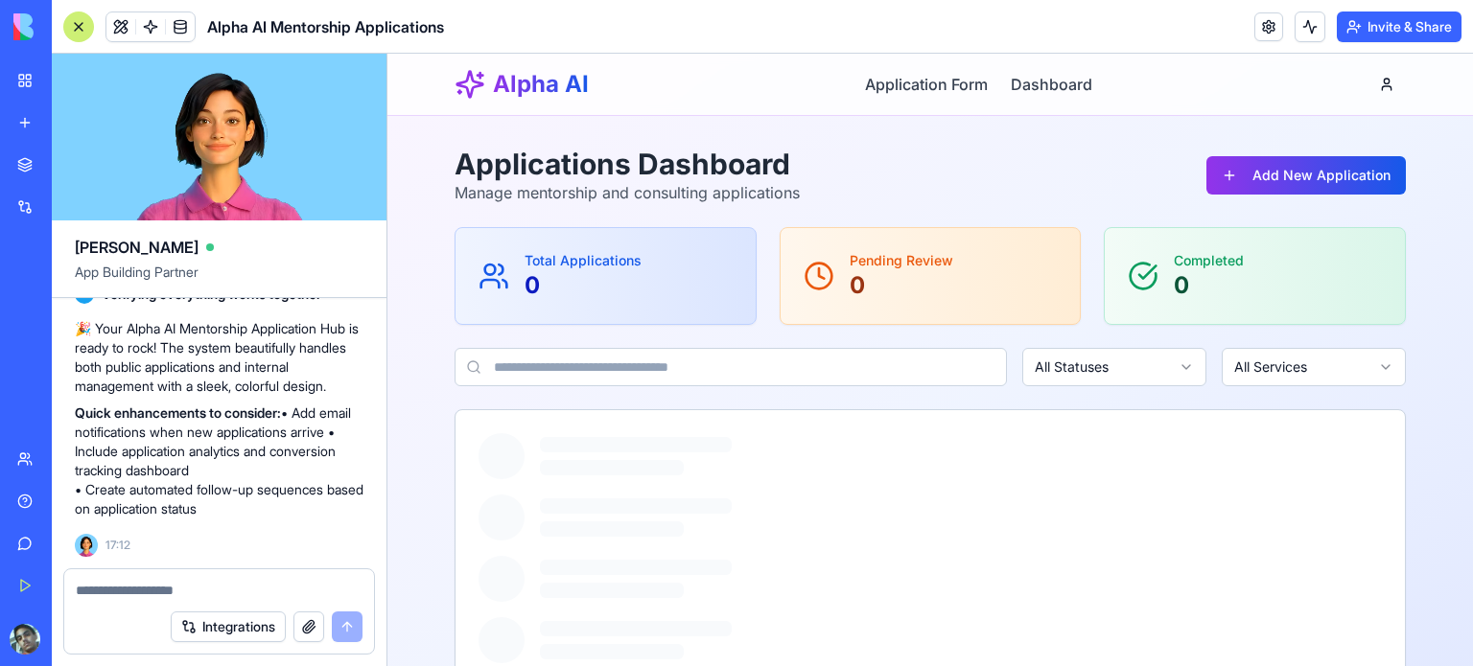
click at [671, 281] on div "Total Applications 0" at bounding box center [605, 276] width 254 height 50
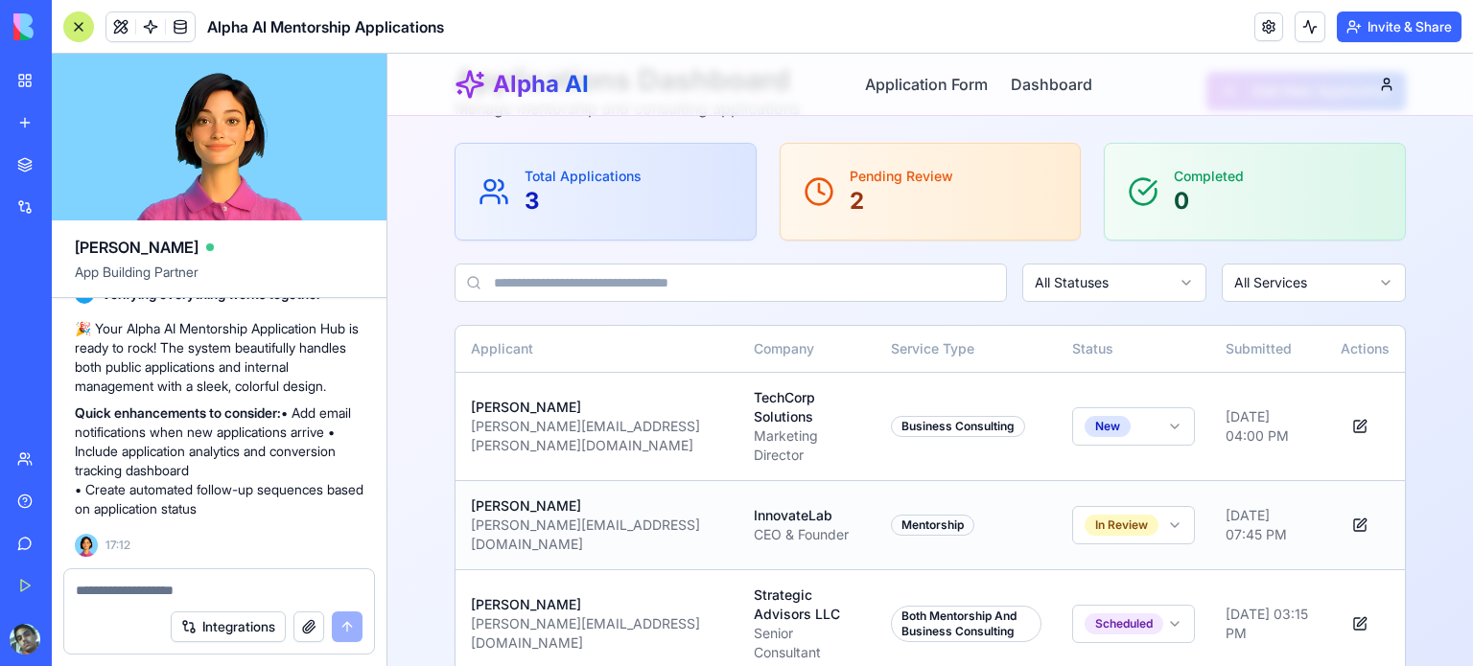
scroll to position [87, 0]
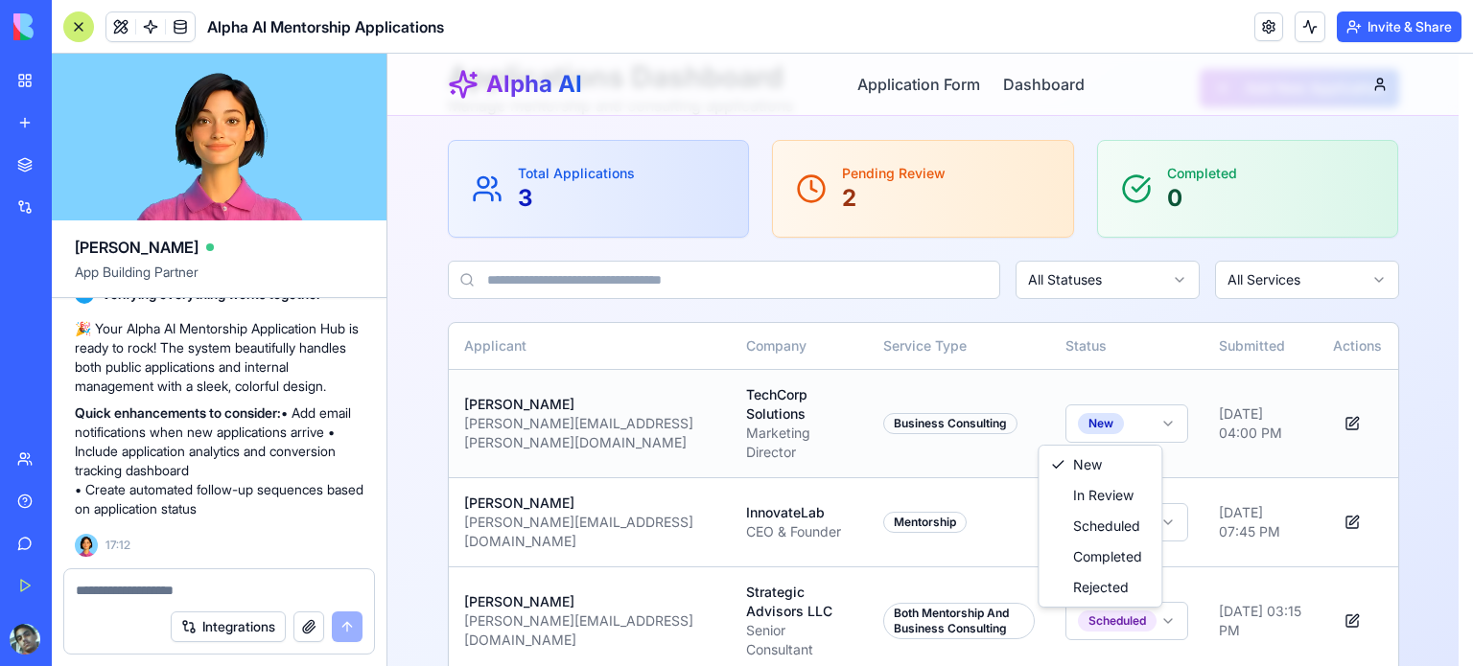
click at [1108, 422] on html "Alpha AI Application Form Dashboard Applications Dashboard Manage mentorship an…" at bounding box center [929, 336] width 1085 height 740
click at [982, 357] on html "Alpha AI Application Form Dashboard Applications Dashboard Manage mentorship an…" at bounding box center [929, 336] width 1085 height 740
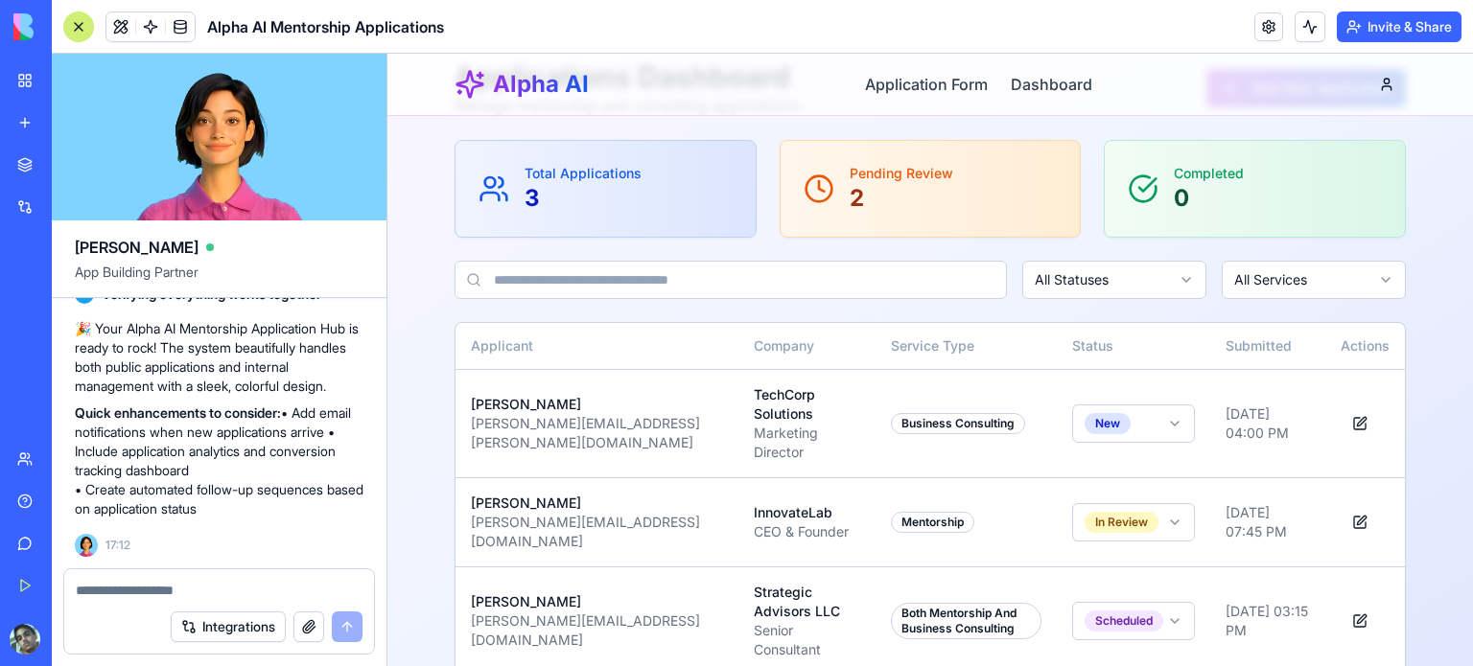
click at [567, 157] on div "Total Applications 3" at bounding box center [605, 189] width 300 height 96
click at [923, 87] on link "Application Form" at bounding box center [926, 84] width 123 height 23
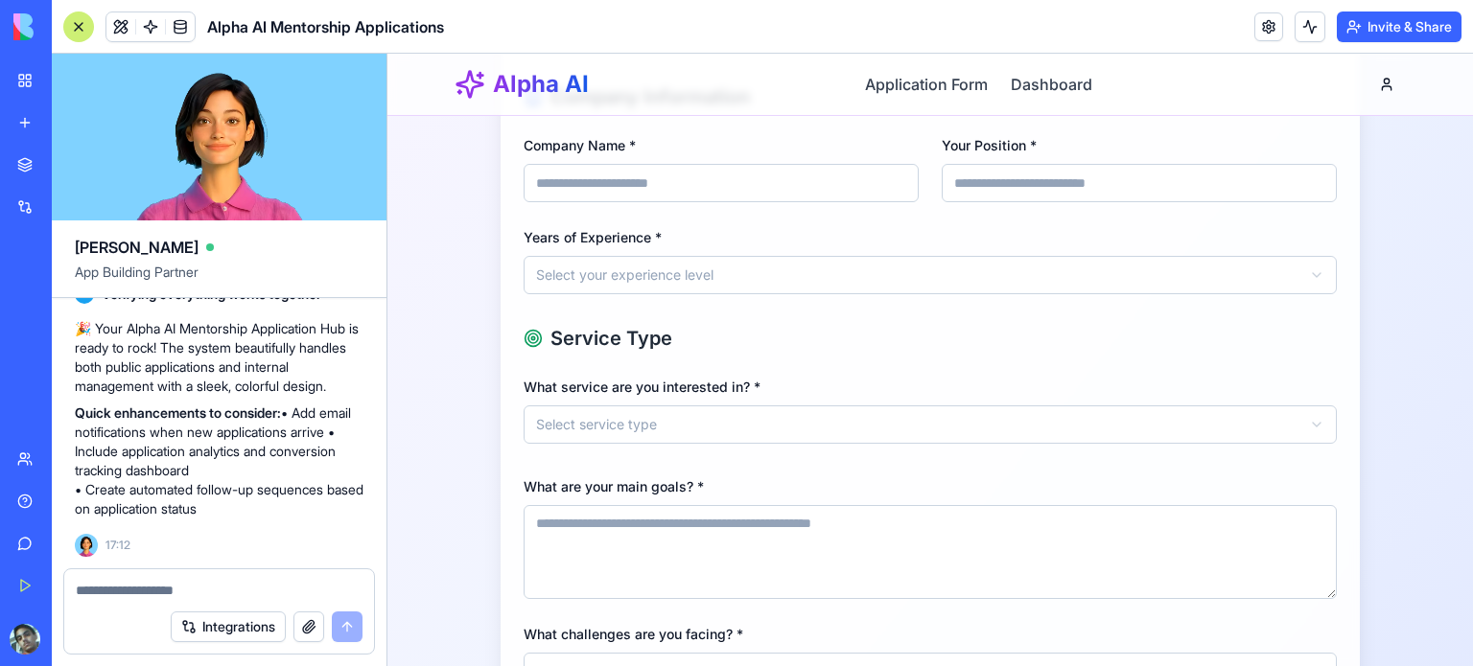
scroll to position [471, 0]
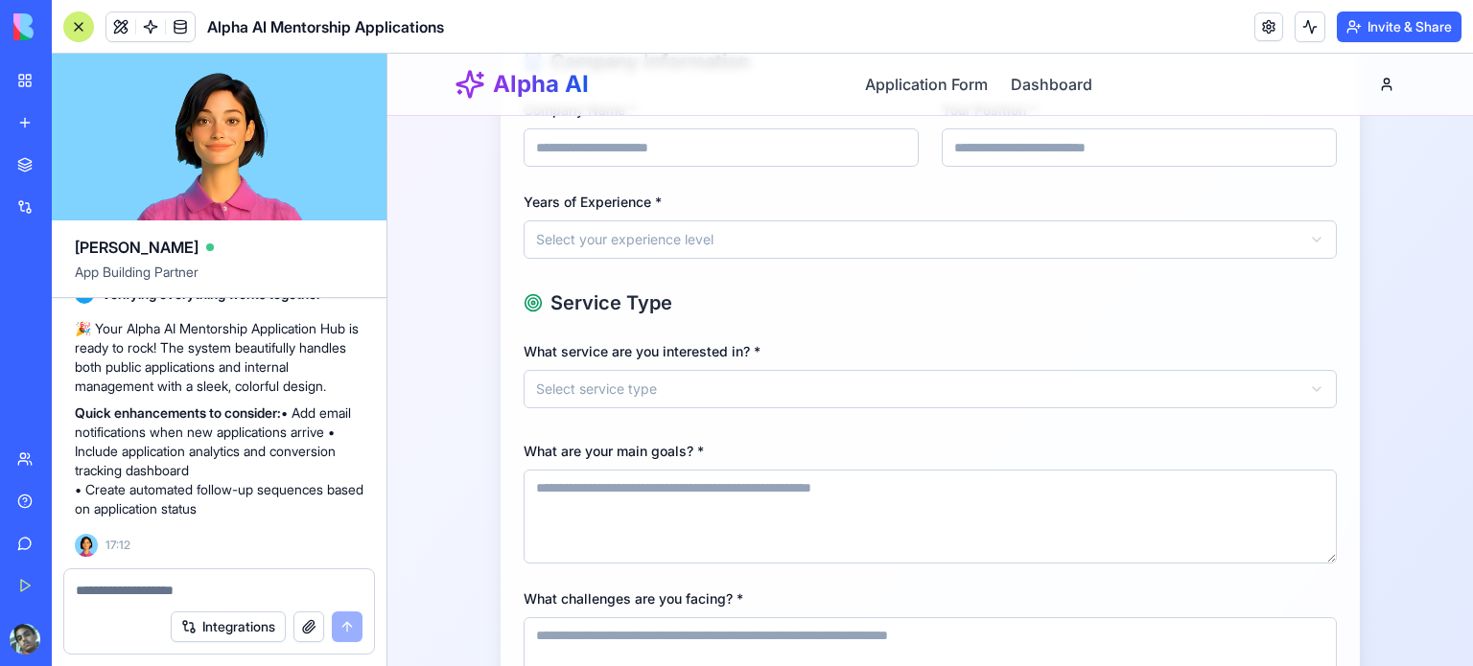
click at [625, 379] on html "**********" at bounding box center [929, 266] width 1085 height 1366
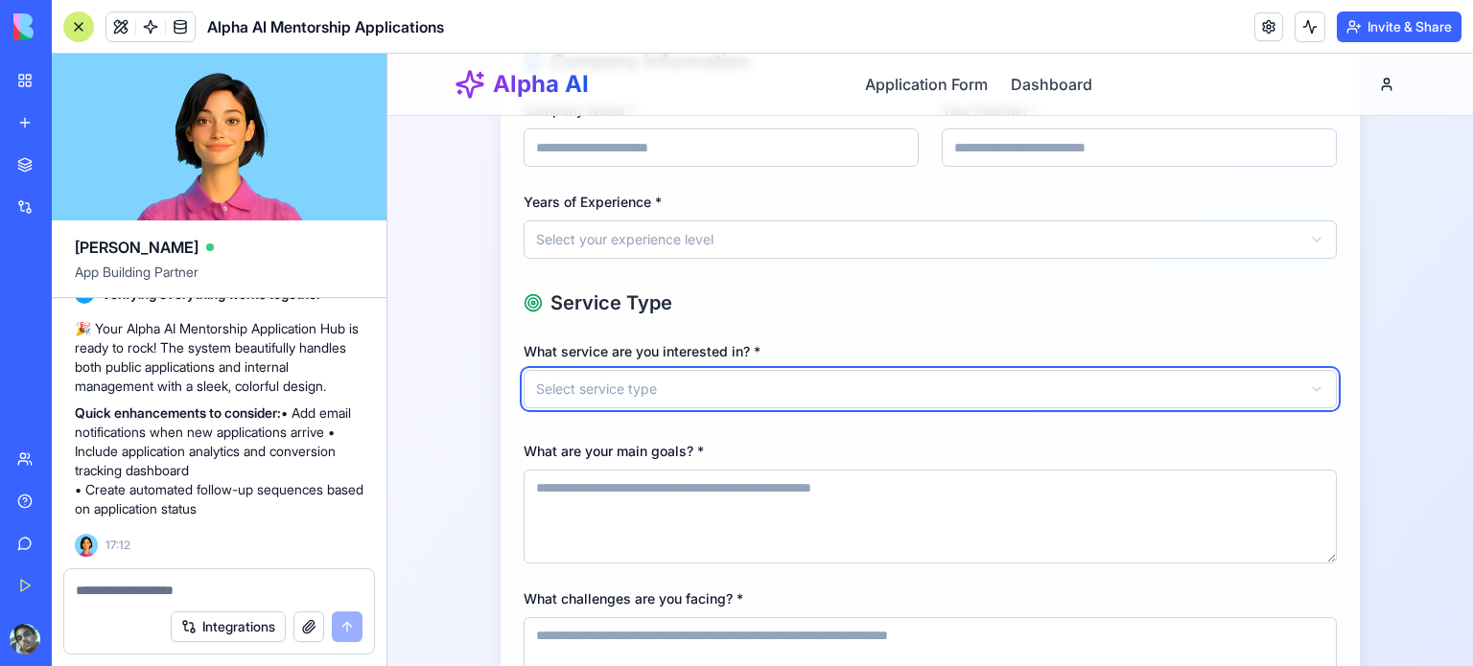
click at [683, 327] on html "**********" at bounding box center [929, 266] width 1085 height 1366
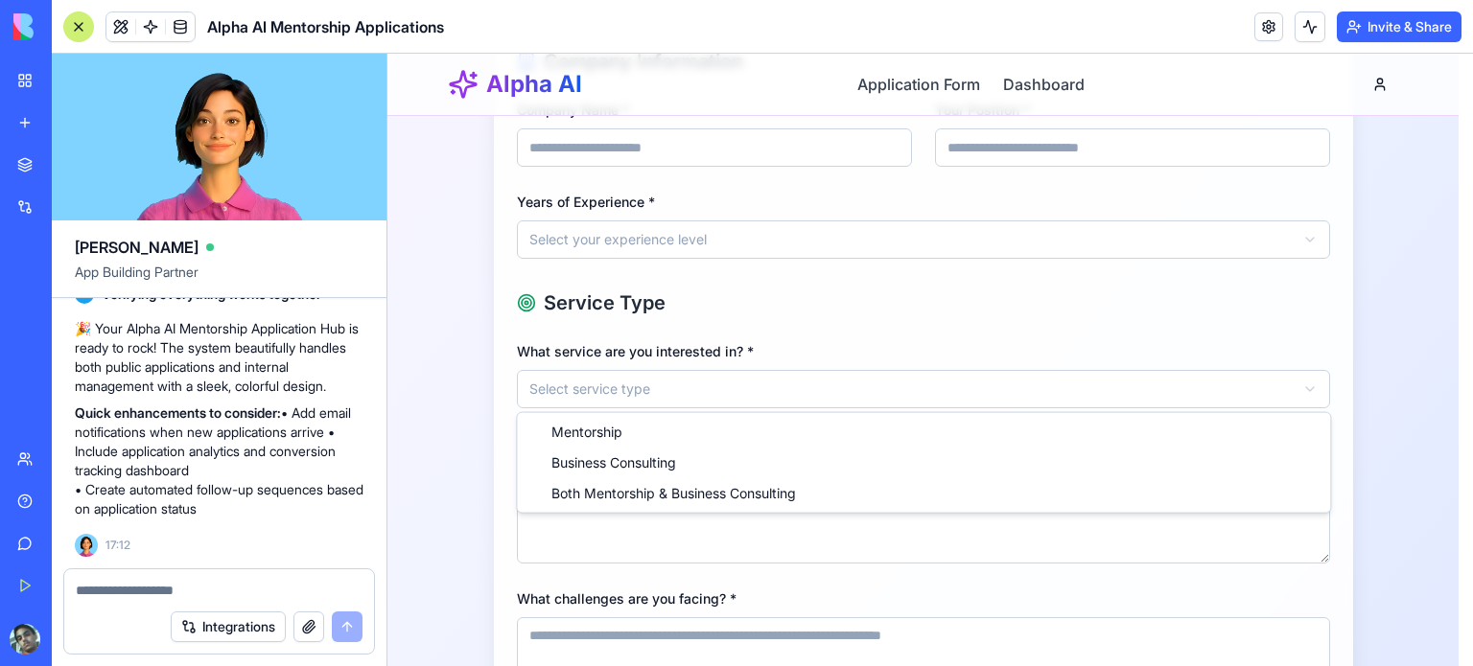
click at [656, 402] on html "**********" at bounding box center [929, 266] width 1085 height 1366
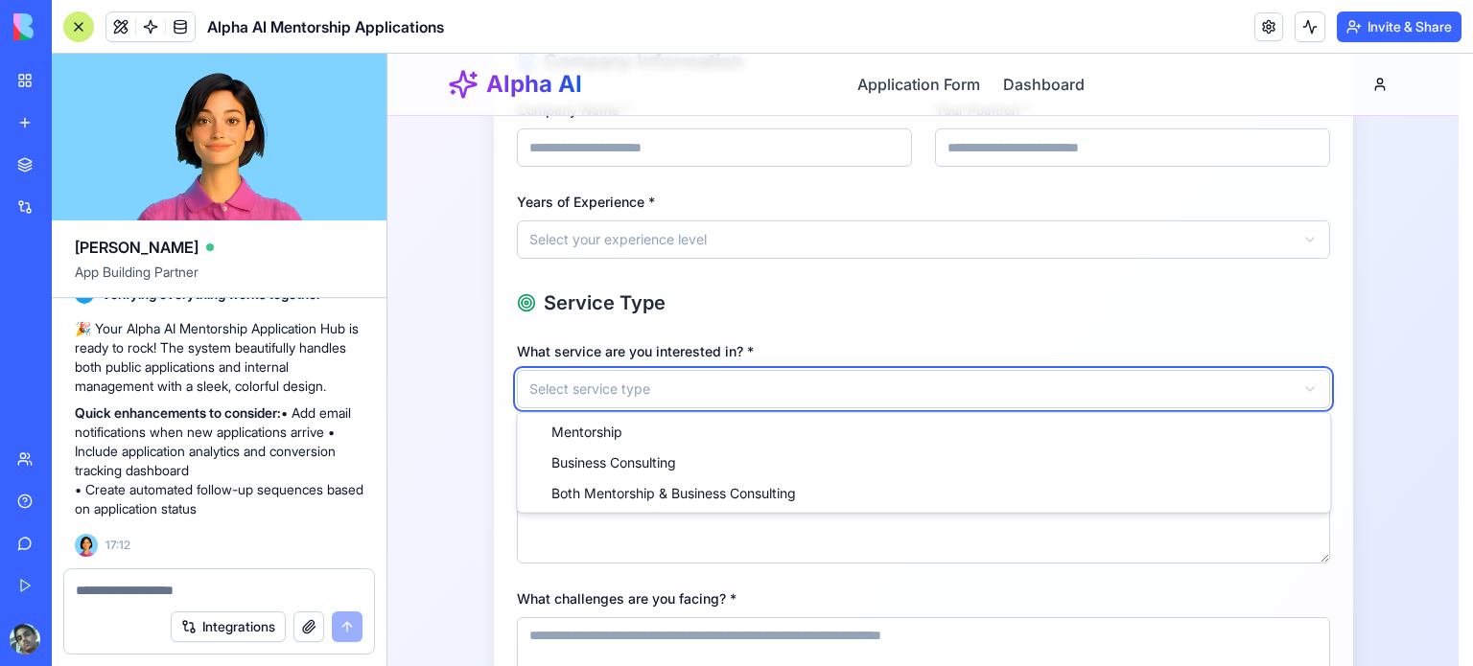
click at [774, 319] on html "**********" at bounding box center [929, 266] width 1085 height 1366
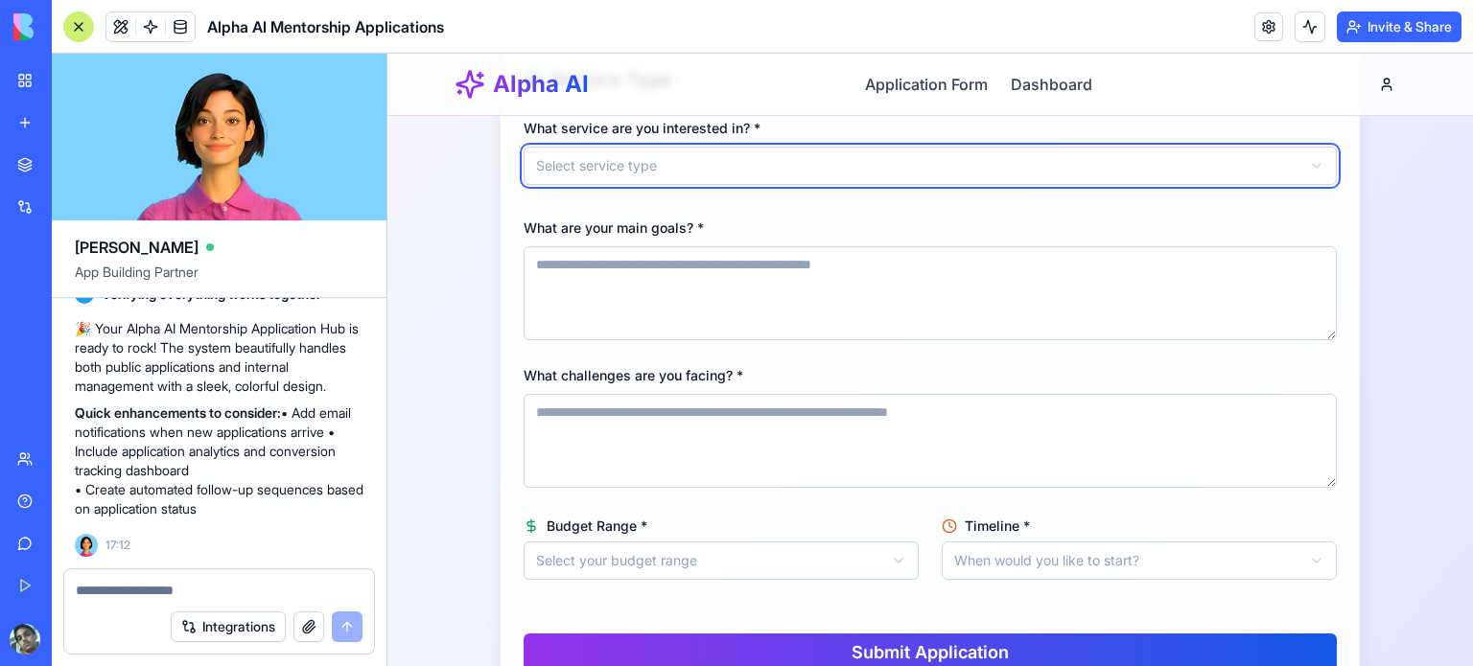
scroll to position [752, 0]
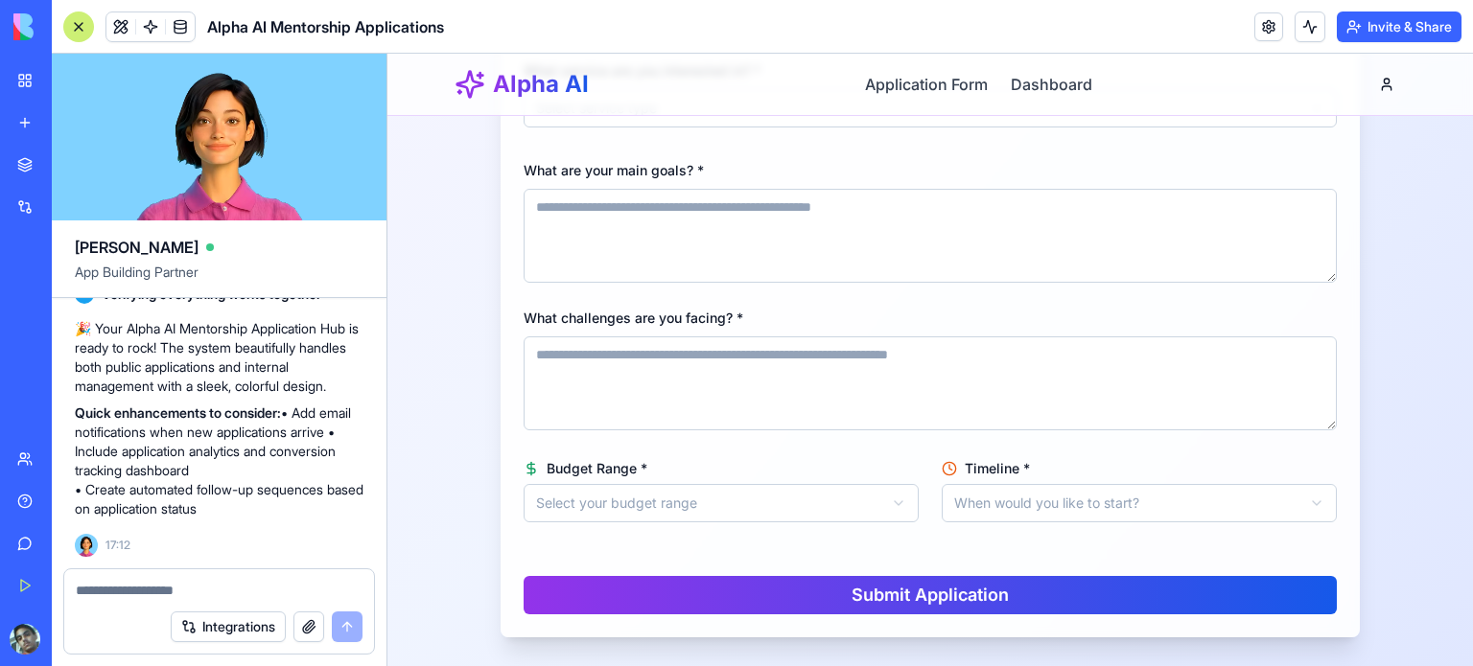
click at [1413, 35] on button "Invite & Share" at bounding box center [1398, 27] width 125 height 31
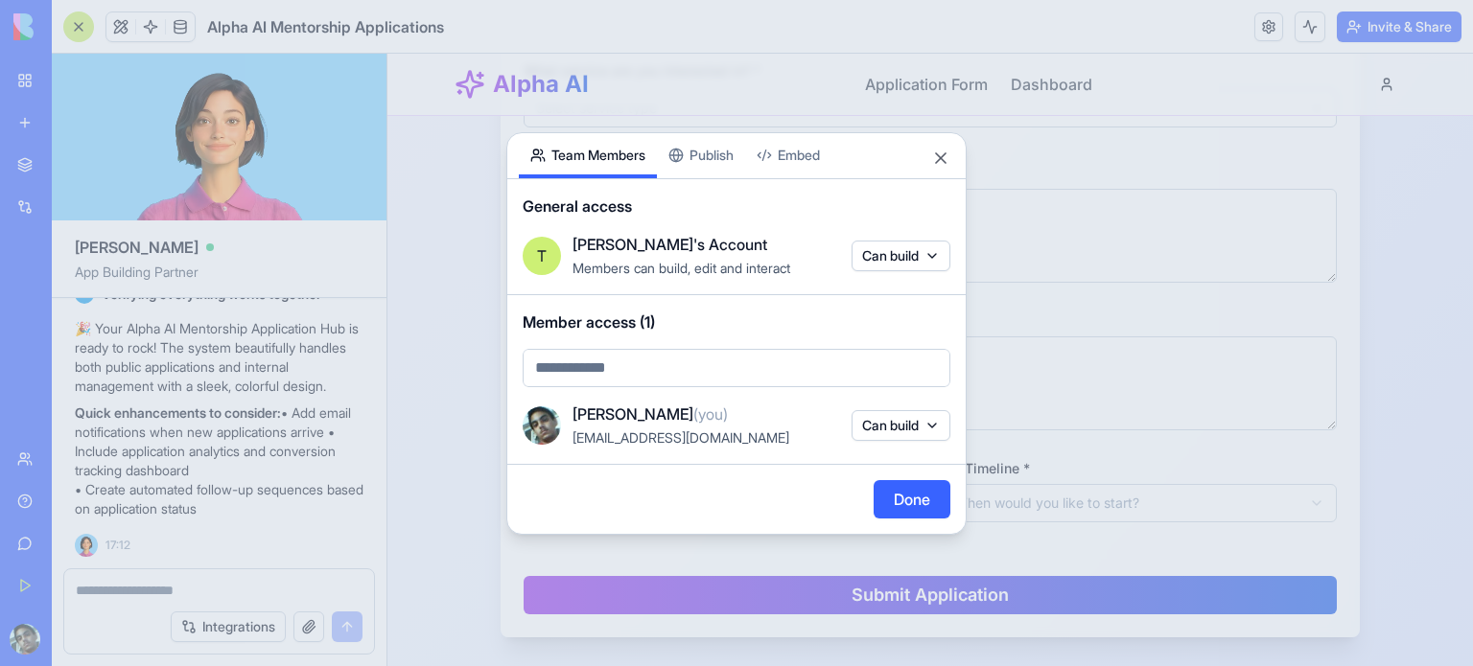
click at [705, 157] on div "Share App Team Members Publish Embed General access [PERSON_NAME]'s Account Mem…" at bounding box center [736, 333] width 460 height 403
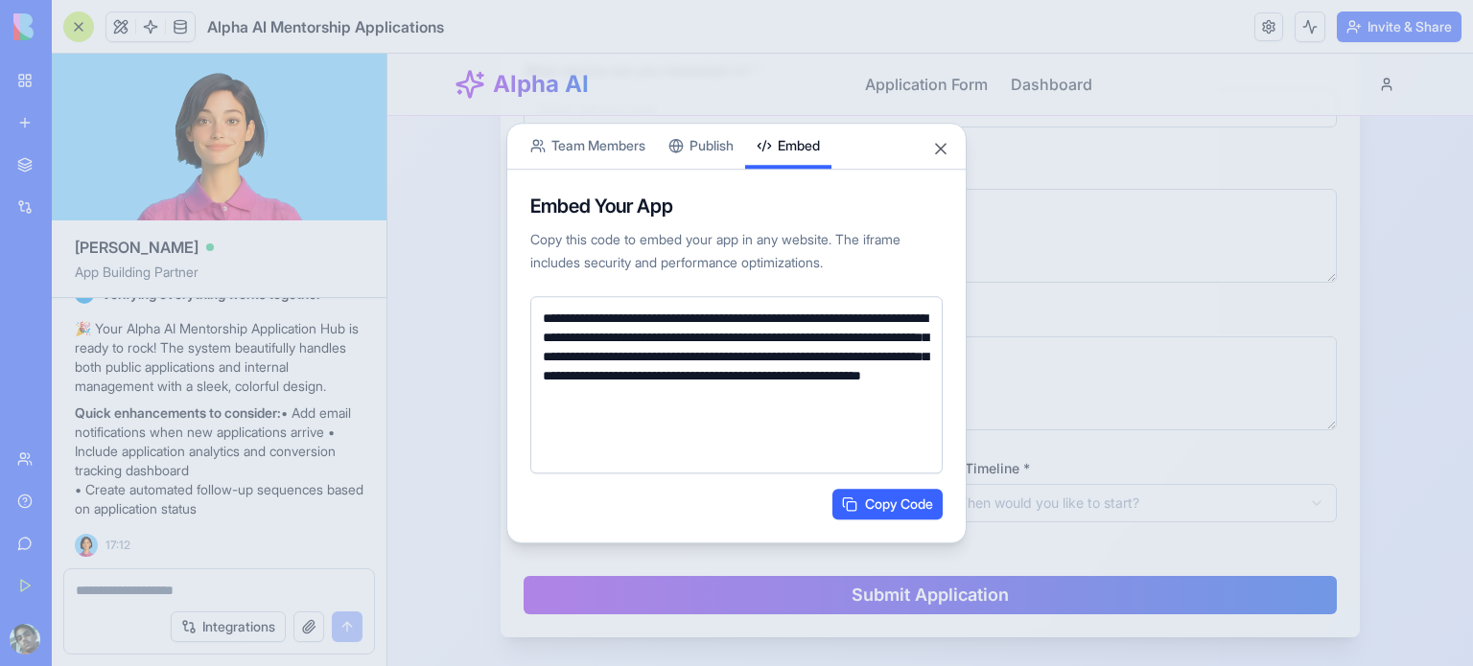
click at [801, 104] on body "BETA My Workspace New app Marketplace Integrations Recent New App New App New A…" at bounding box center [736, 333] width 1473 height 666
click at [938, 152] on button "Close" at bounding box center [940, 148] width 19 height 19
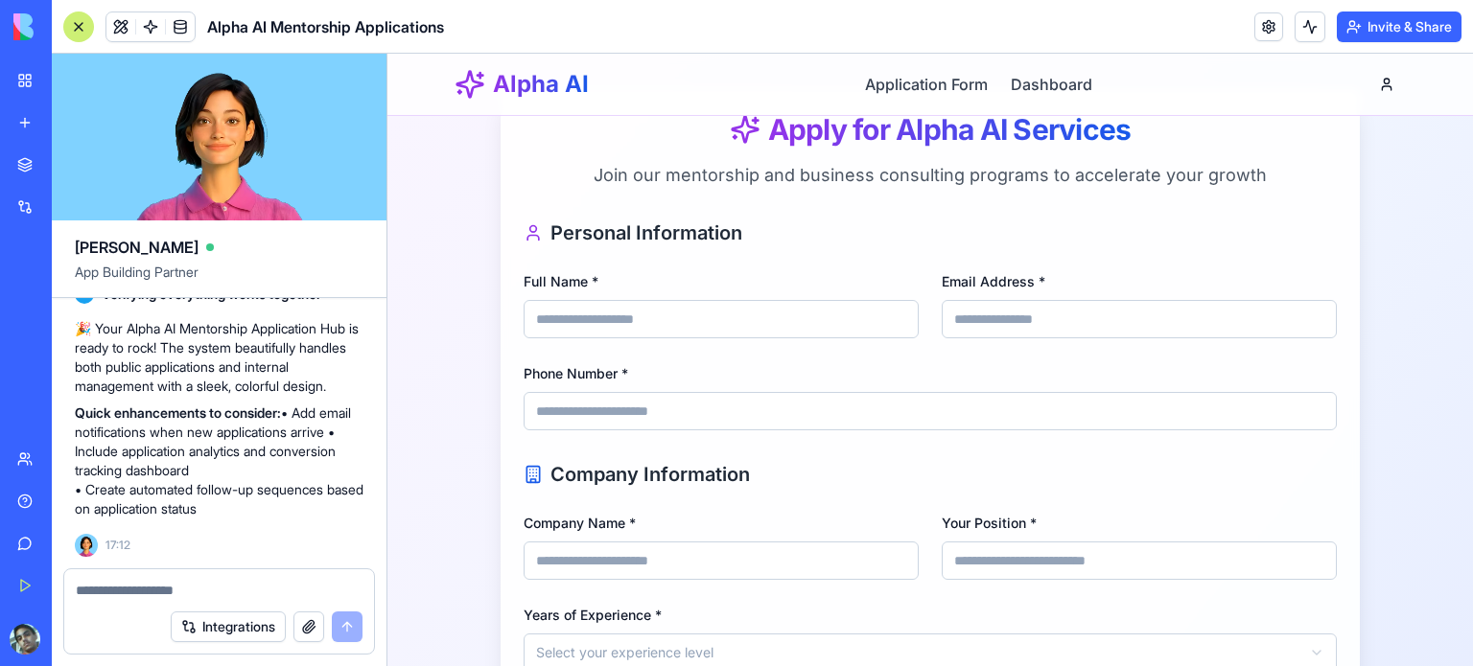
scroll to position [0, 0]
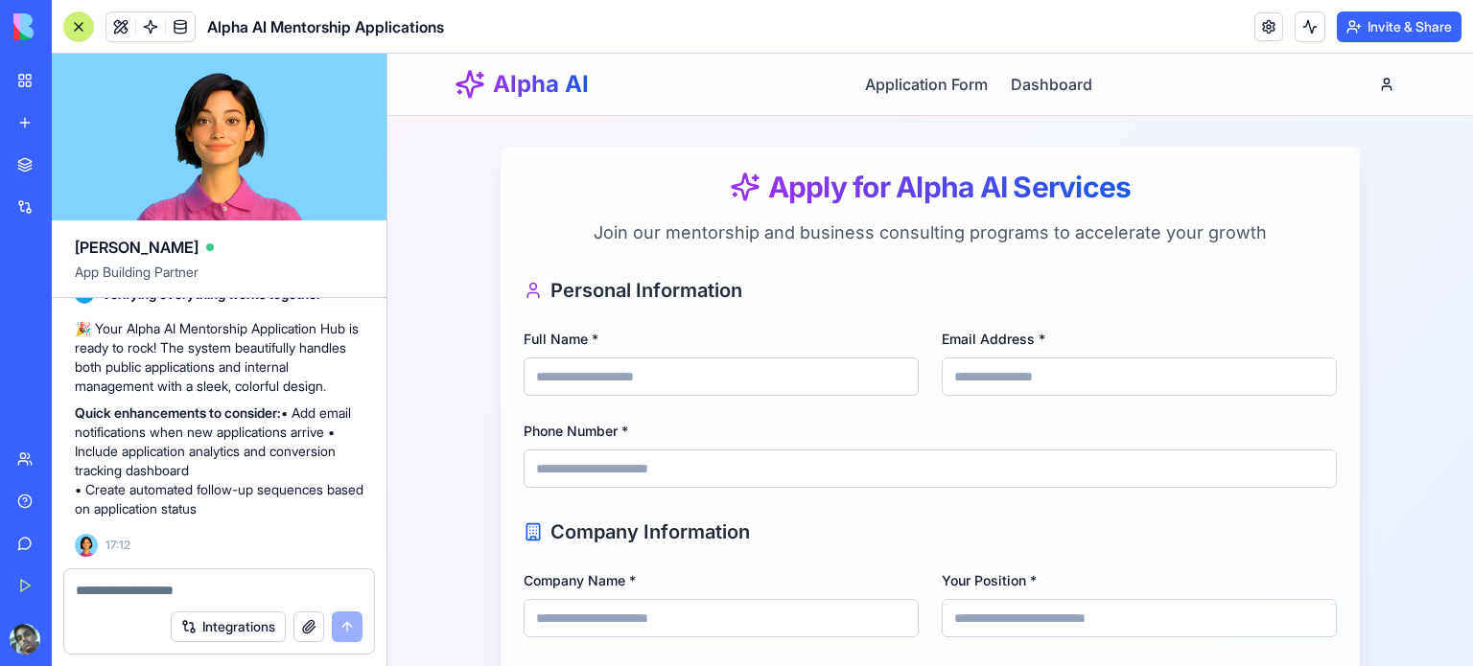
click at [54, 74] on div "My Workspace" at bounding box center [58, 80] width 25 height 19
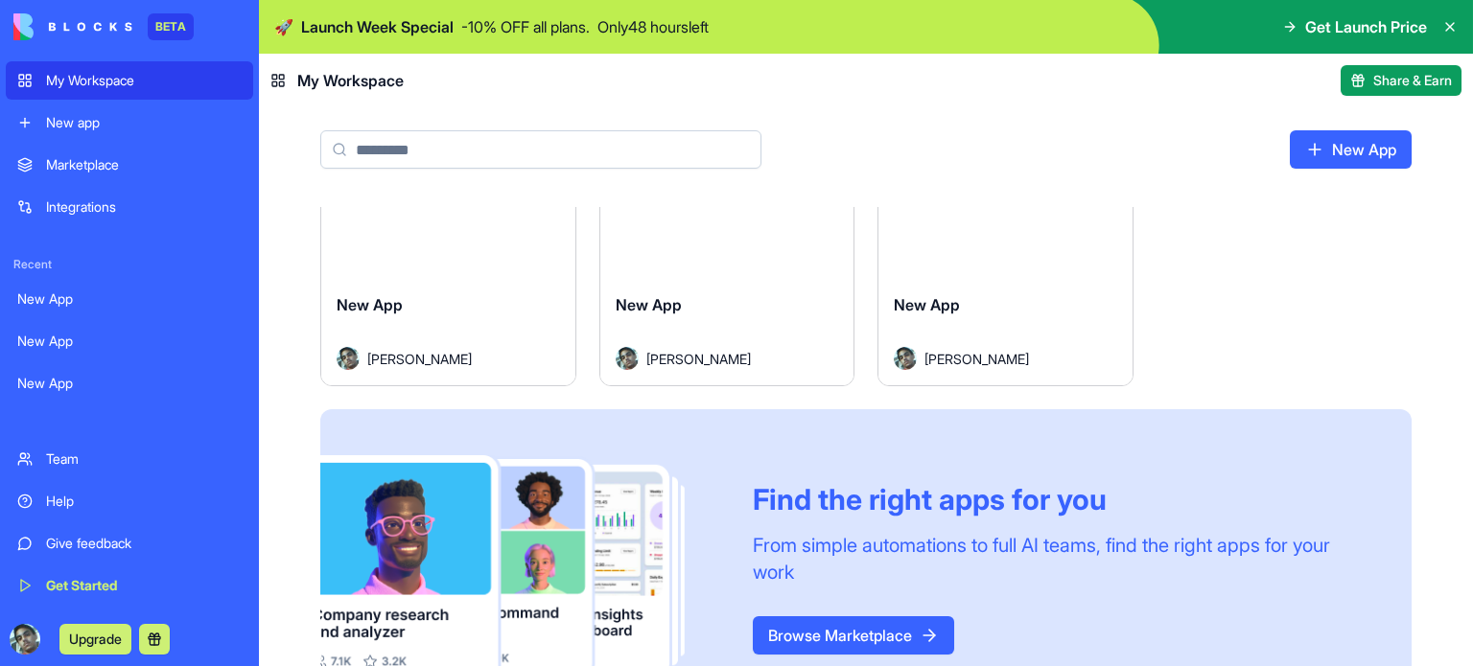
scroll to position [96, 0]
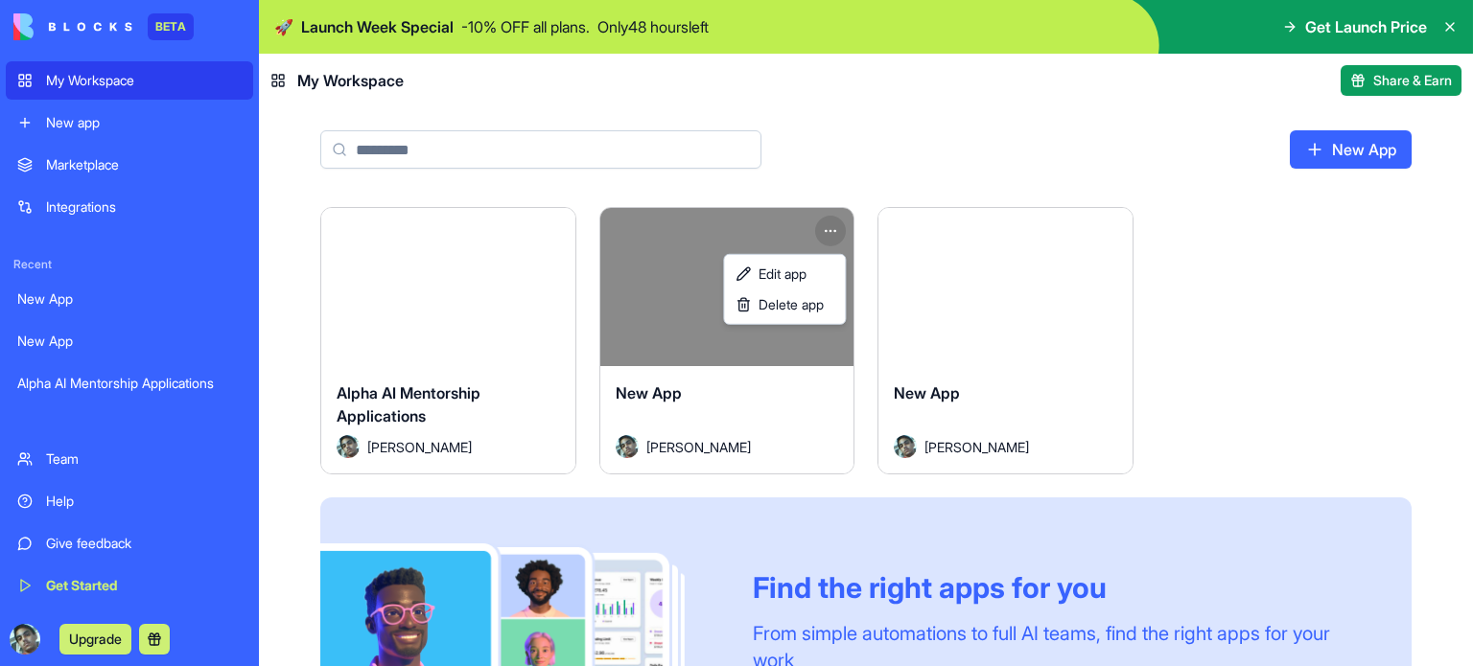
click at [829, 225] on html "BETA My Workspace New app Marketplace Integrations Recent New App New App Alpha…" at bounding box center [736, 333] width 1473 height 666
click at [805, 297] on span "Delete app" at bounding box center [790, 304] width 65 height 19
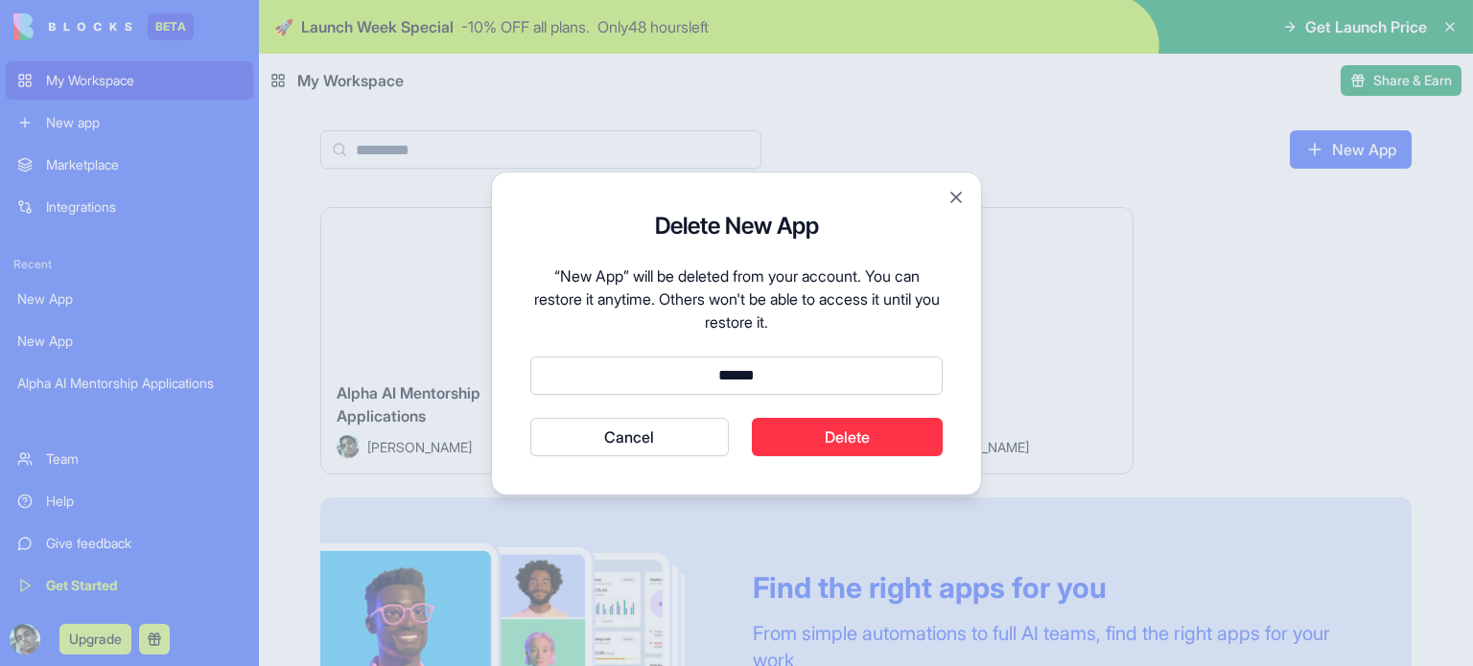
type input "******"
click at [920, 433] on button "Delete" at bounding box center [848, 437] width 192 height 38
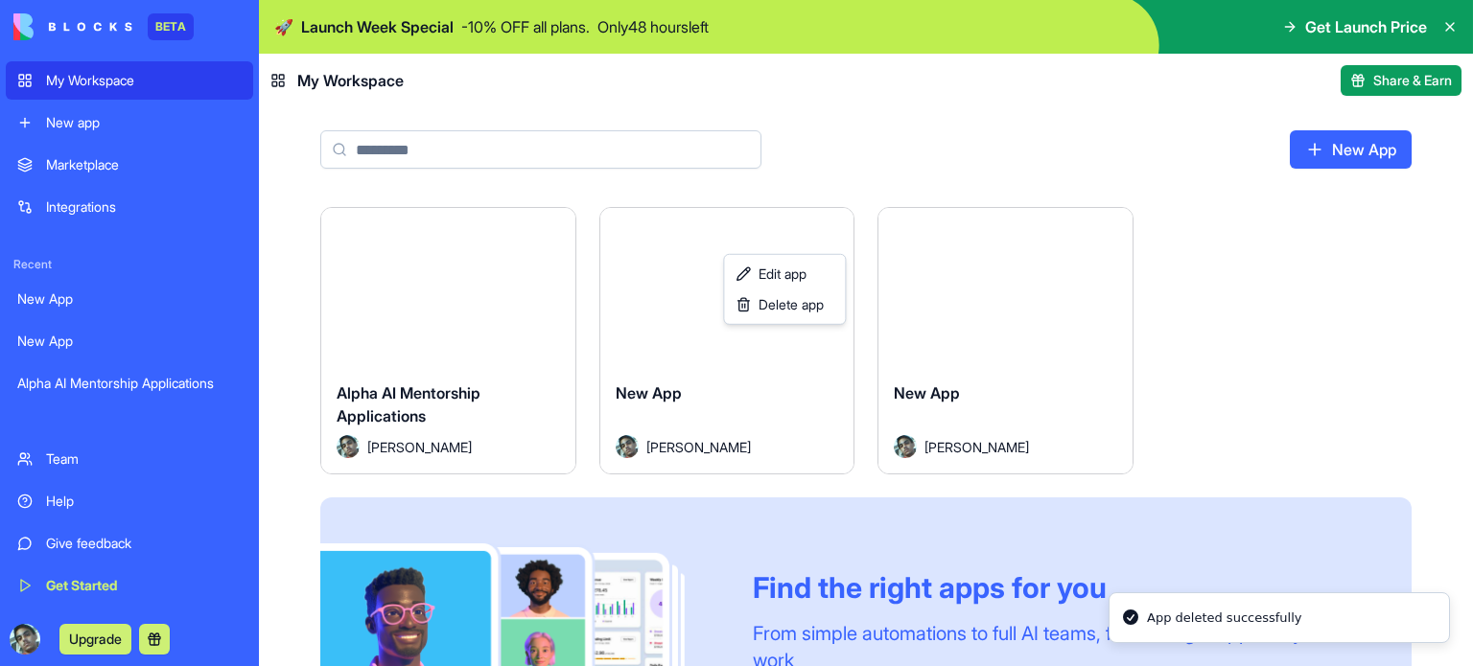
click at [1281, 307] on html "BETA My Workspace New app Marketplace Integrations Recent New App New App Alpha…" at bounding box center [736, 333] width 1473 height 666
click at [1103, 232] on html "BETA My Workspace New app Marketplace Integrations Recent New App New App Alpha…" at bounding box center [736, 333] width 1473 height 666
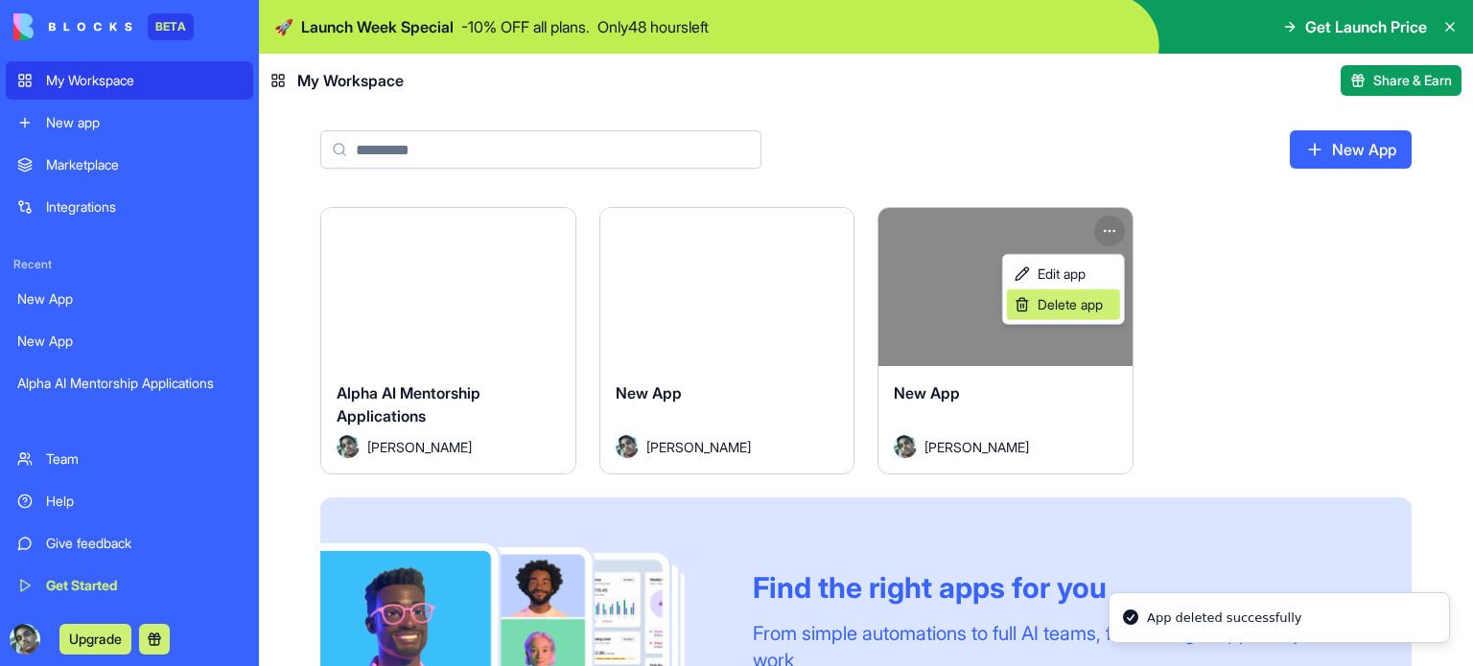
click at [1080, 301] on span "Delete app" at bounding box center [1069, 304] width 65 height 19
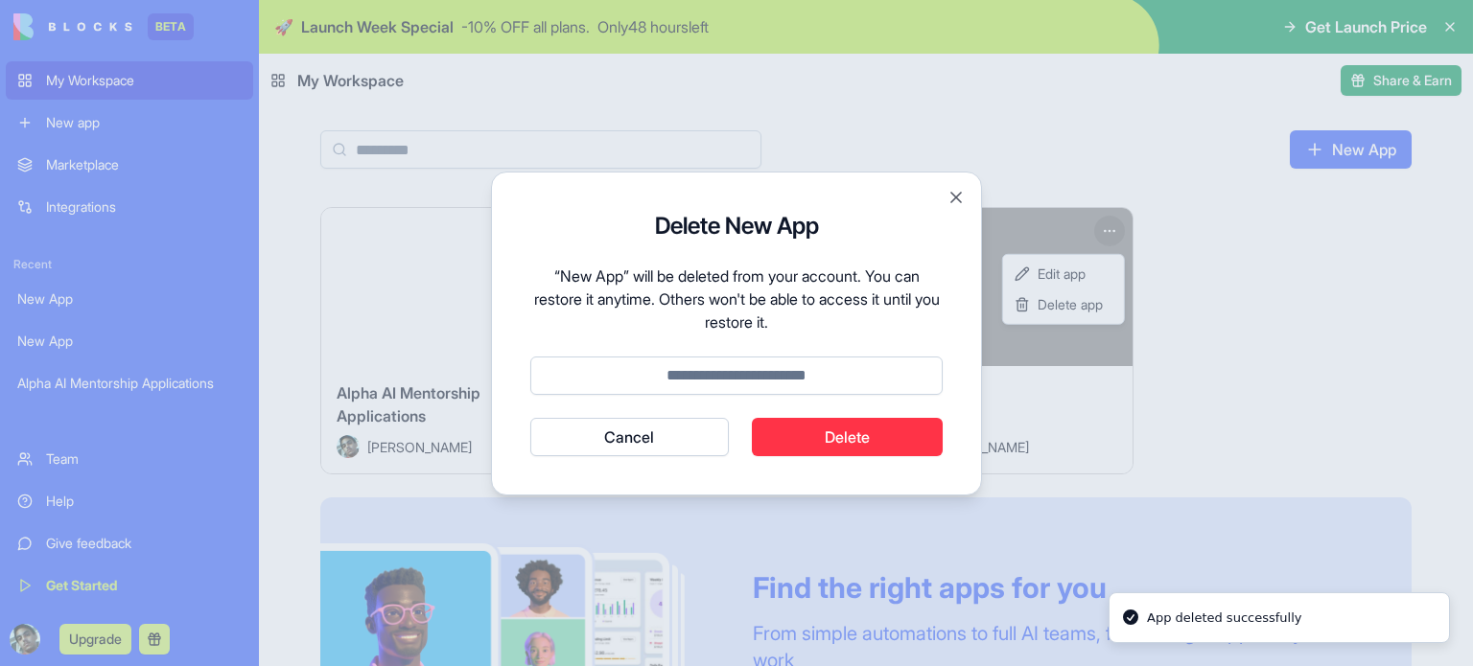
click at [792, 367] on input at bounding box center [736, 376] width 412 height 38
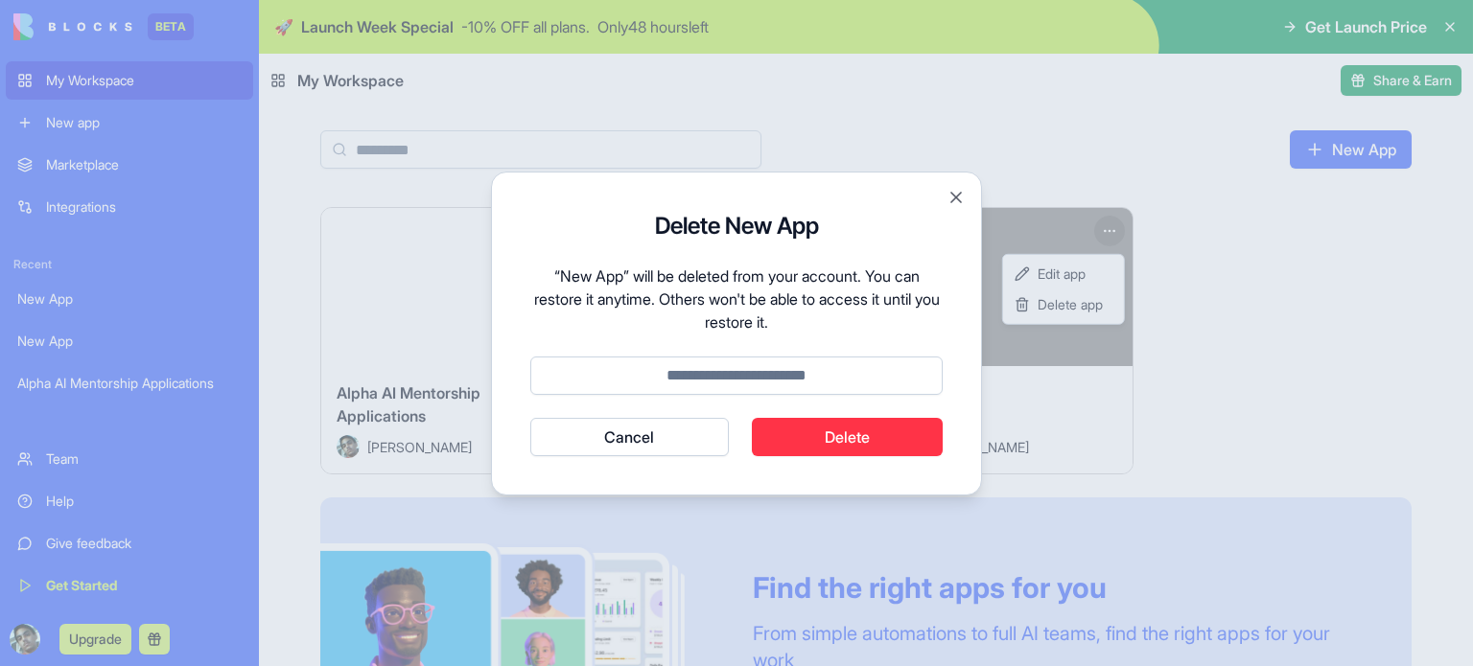
paste input "******"
type input "******"
click at [824, 420] on button "Delete" at bounding box center [848, 437] width 192 height 38
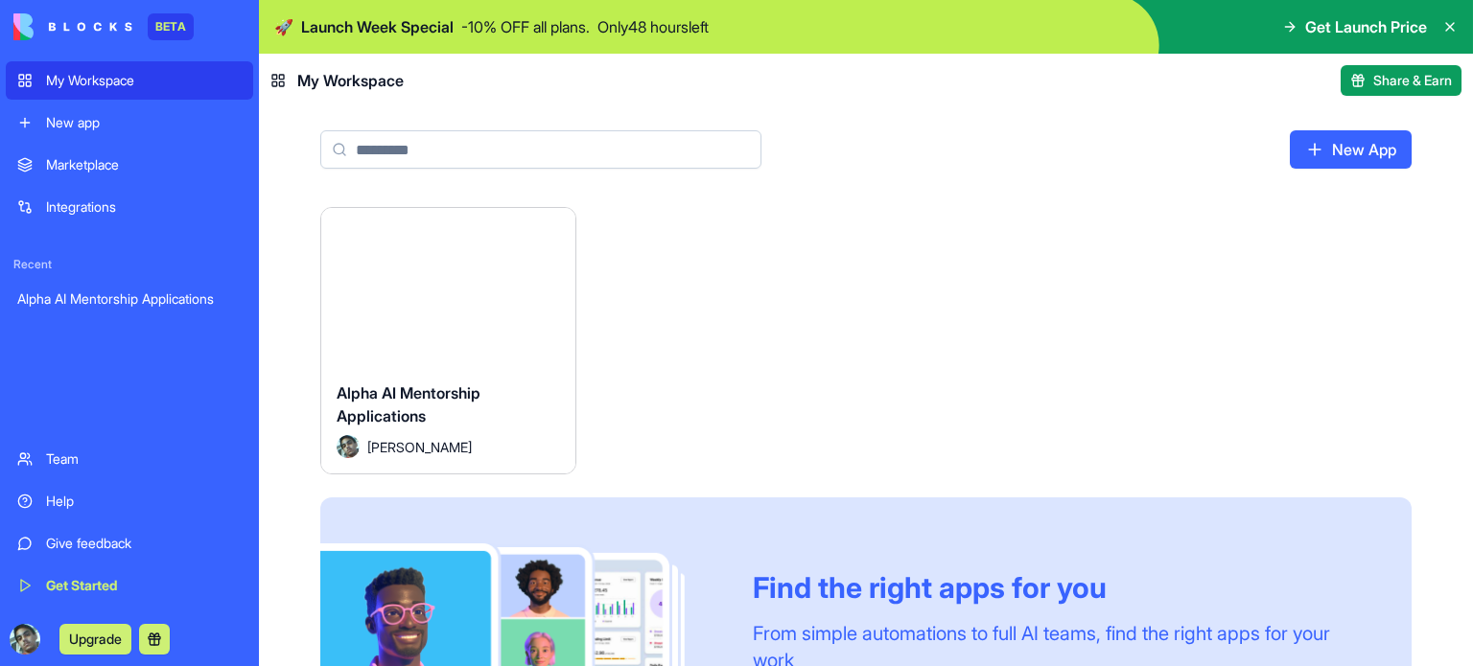
click at [86, 168] on div "Marketplace" at bounding box center [144, 164] width 196 height 19
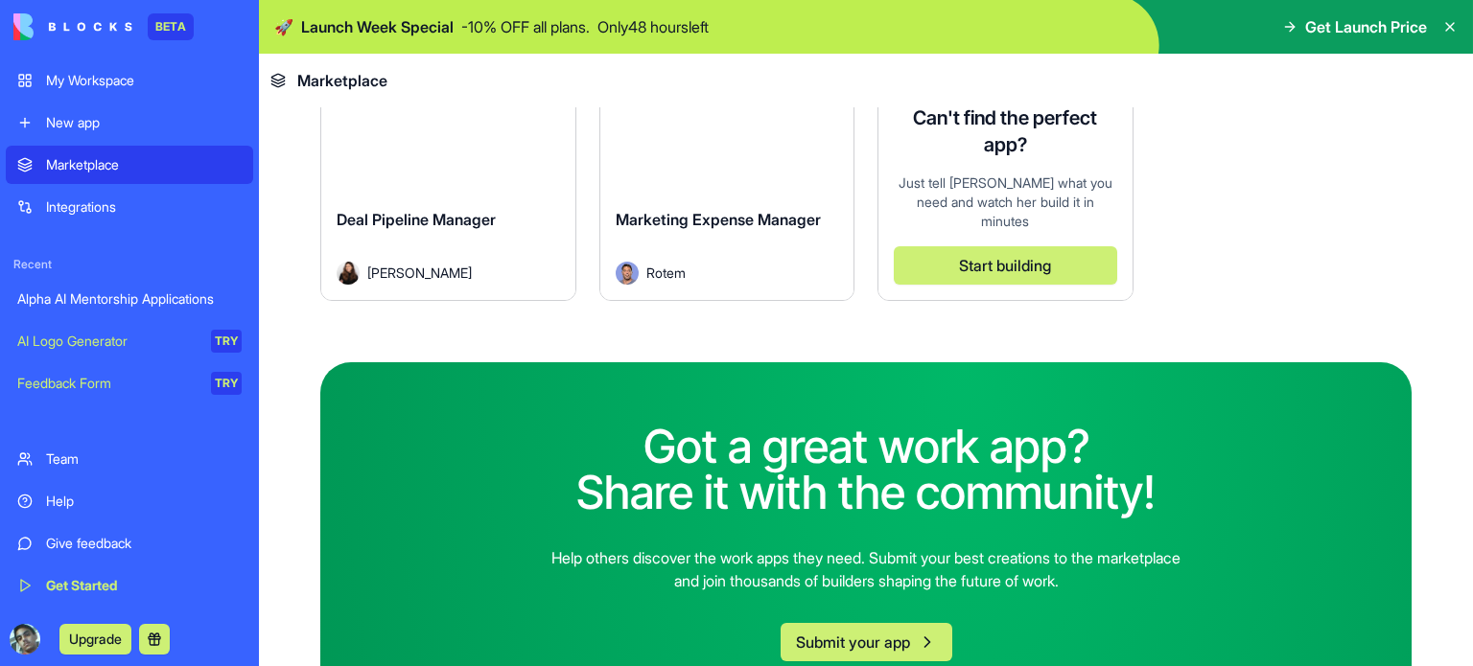
scroll to position [5814, 0]
